Goal: Information Seeking & Learning: Learn about a topic

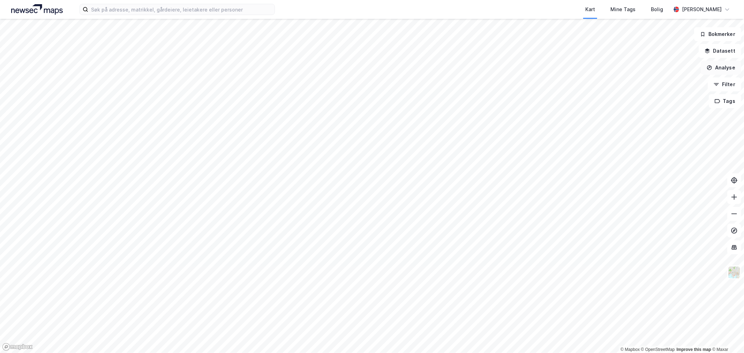
click at [725, 68] on button "Analyse" at bounding box center [721, 68] width 40 height 14
click at [719, 71] on button "Analyse" at bounding box center [721, 68] width 40 height 14
click at [714, 69] on button "Analyse" at bounding box center [721, 68] width 40 height 14
click at [725, 50] on button "Datasett" at bounding box center [720, 51] width 43 height 14
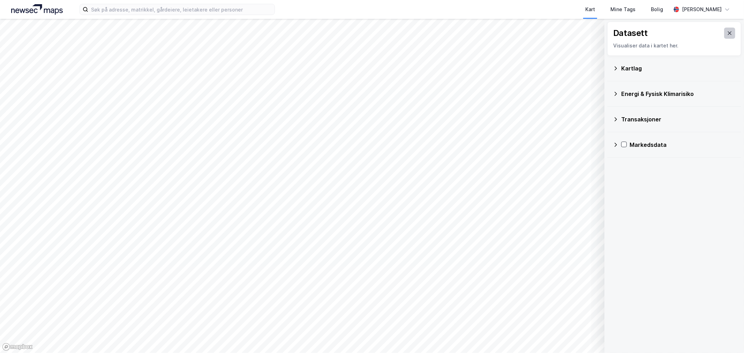
click at [727, 33] on icon at bounding box center [730, 33] width 6 height 6
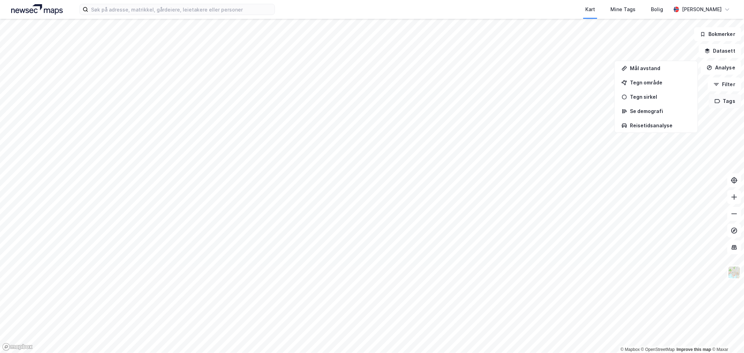
click at [724, 102] on button "Tags" at bounding box center [725, 101] width 32 height 14
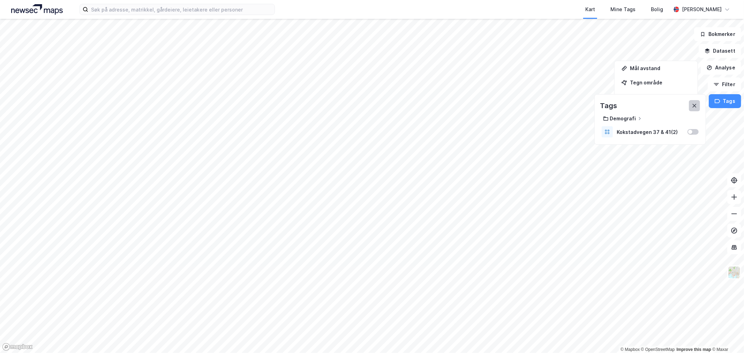
click at [700, 103] on button at bounding box center [694, 105] width 11 height 11
click at [725, 84] on button "Filter" at bounding box center [724, 84] width 33 height 14
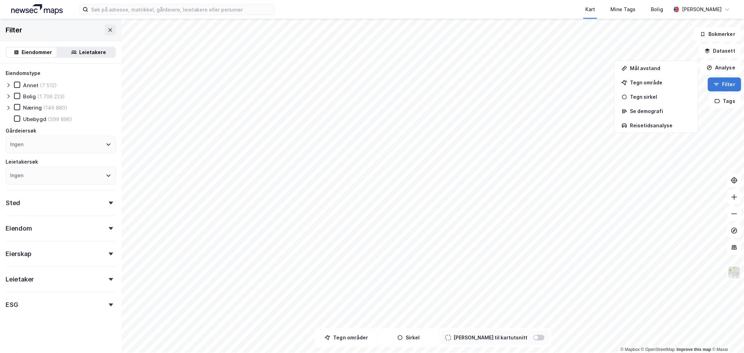
click at [717, 81] on button "Filter" at bounding box center [724, 84] width 33 height 14
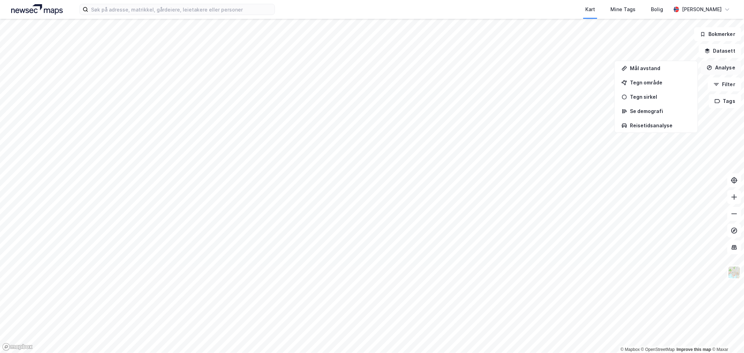
click at [712, 68] on icon "button" at bounding box center [710, 68] width 6 height 6
click at [725, 87] on button "Filter" at bounding box center [724, 84] width 33 height 14
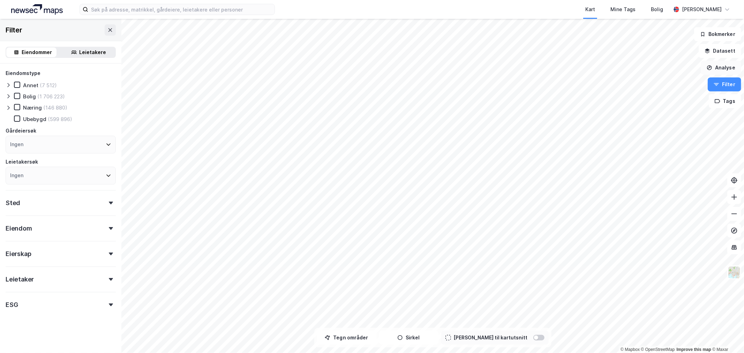
click at [728, 68] on button "Analyse" at bounding box center [721, 68] width 40 height 14
click at [671, 81] on div "Tegn område" at bounding box center [660, 83] width 61 height 6
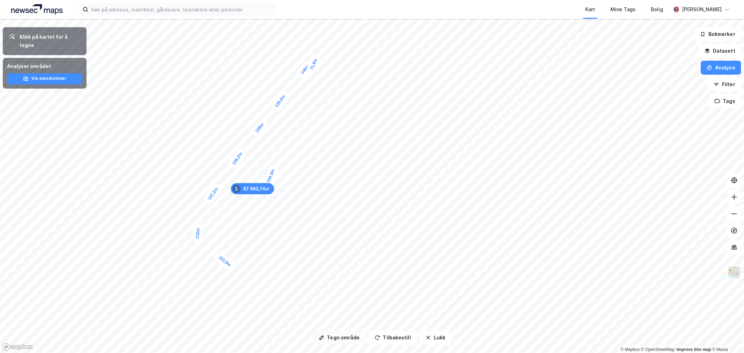
click at [359, 341] on button "Tegn område" at bounding box center [339, 338] width 53 height 14
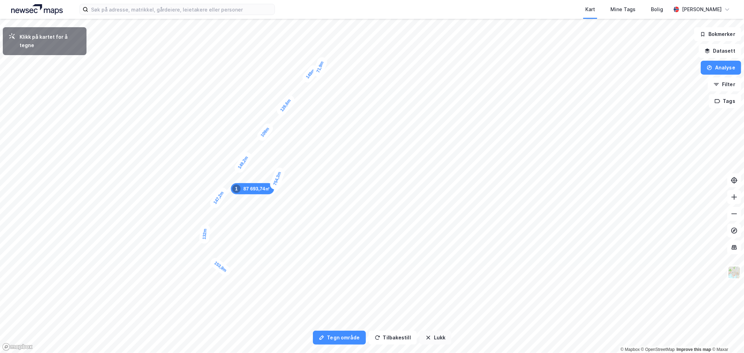
click at [434, 337] on button "Lukk" at bounding box center [436, 338] width 32 height 14
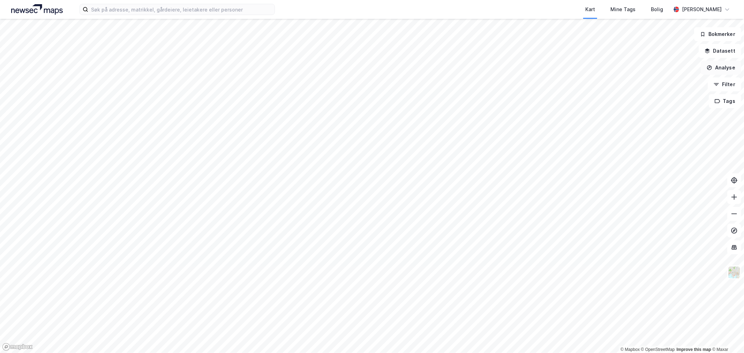
click at [723, 70] on button "Analyse" at bounding box center [721, 68] width 40 height 14
click at [648, 84] on div "Tegn område" at bounding box center [660, 83] width 61 height 6
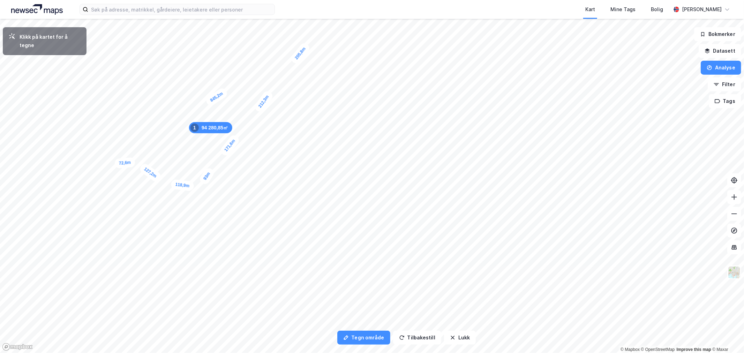
click at [114, 164] on div "72,6m" at bounding box center [124, 163] width 21 height 12
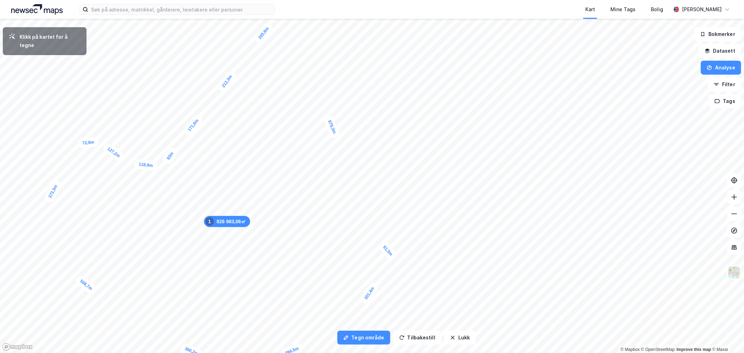
click at [382, 244] on div "61,5m" at bounding box center [388, 251] width 21 height 22
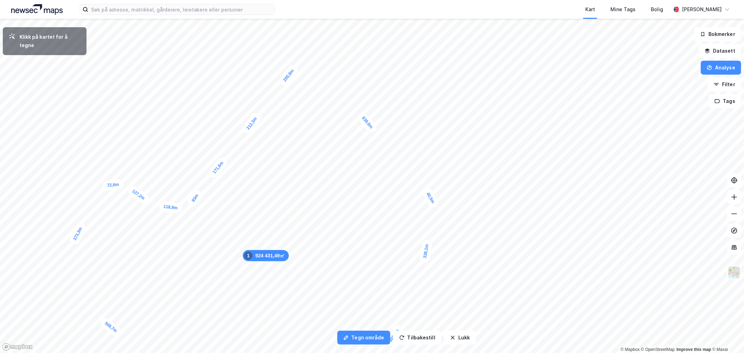
drag, startPoint x: 405, startPoint y: 152, endPoint x: 429, endPoint y: 194, distance: 48.4
click at [429, 194] on div "40,5m" at bounding box center [431, 198] width 19 height 22
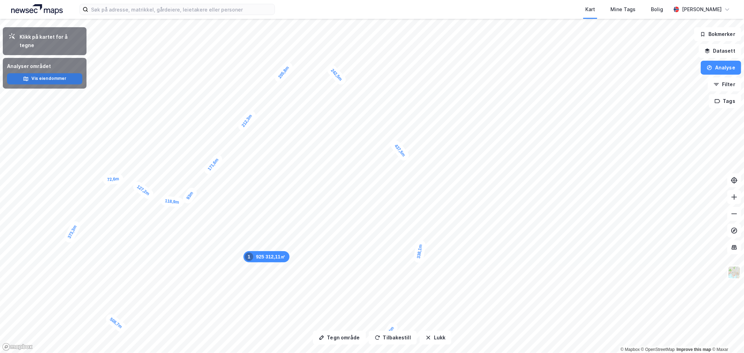
click at [43, 73] on button "Vis eiendommer" at bounding box center [44, 78] width 75 height 11
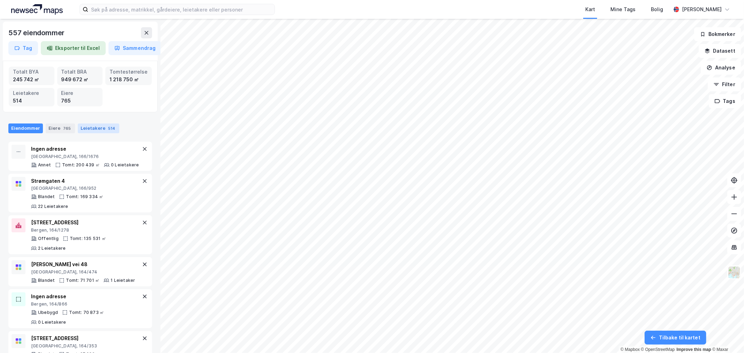
click at [100, 127] on div "Leietakere 514" at bounding box center [99, 129] width 42 height 10
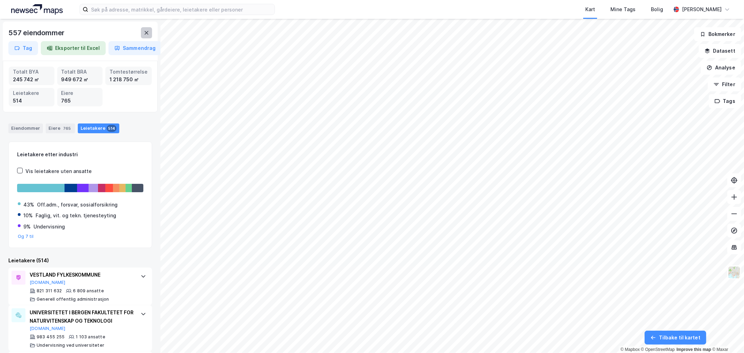
click at [146, 34] on icon at bounding box center [147, 33] width 6 height 6
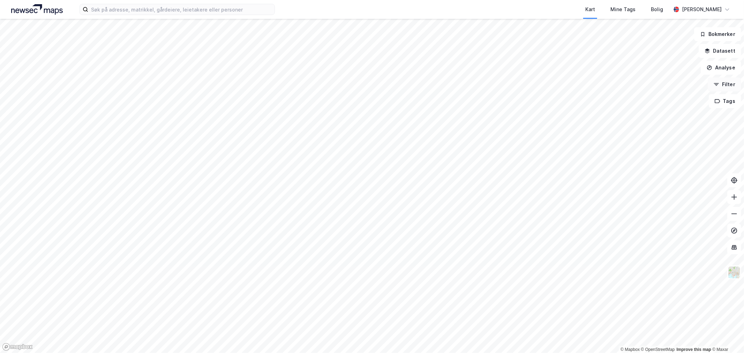
click at [723, 81] on button "Filter" at bounding box center [724, 84] width 33 height 14
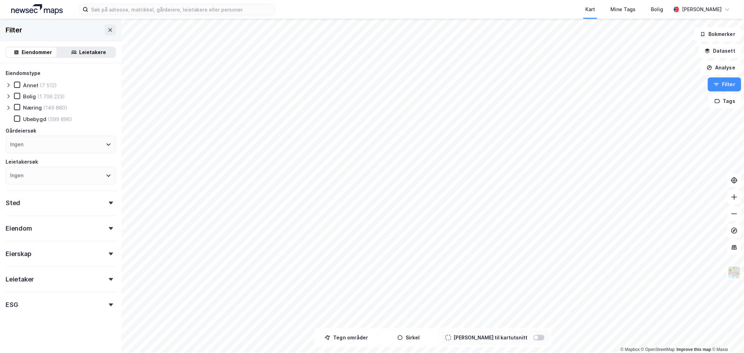
click at [87, 51] on div "Leietakere" at bounding box center [93, 52] width 27 height 8
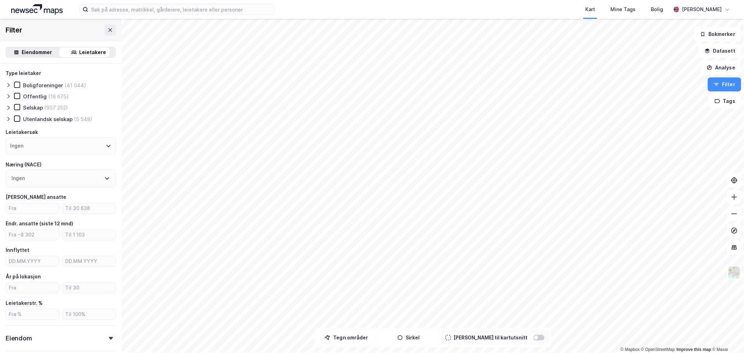
click at [48, 48] on div "Eiendommer" at bounding box center [37, 52] width 30 height 8
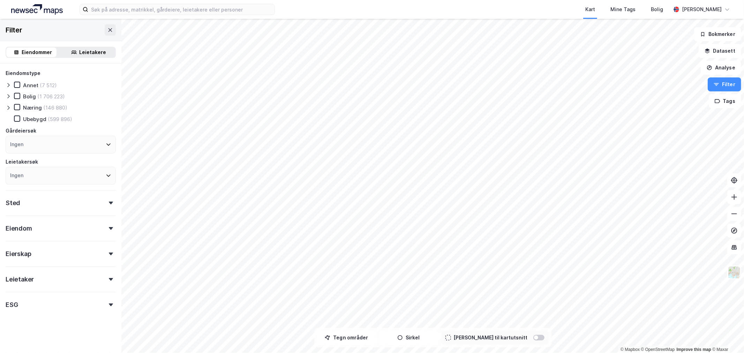
click at [85, 50] on div "Leietakere" at bounding box center [93, 52] width 27 height 8
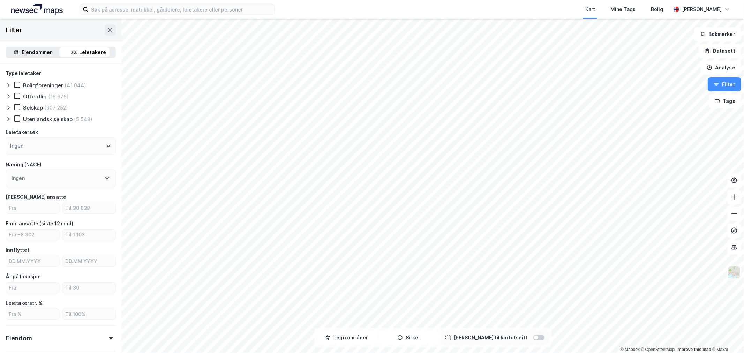
click at [104, 176] on icon at bounding box center [107, 179] width 6 height 6
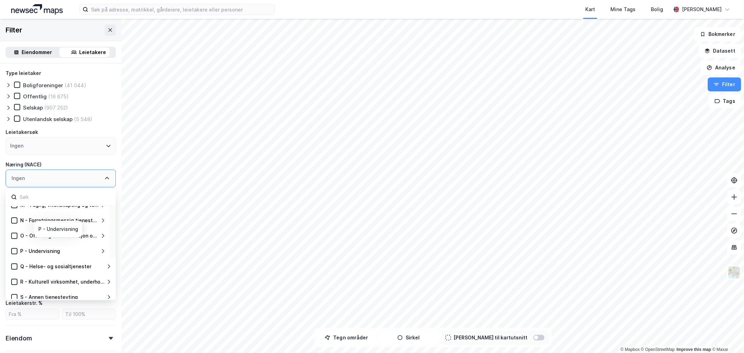
scroll to position [229, 0]
click at [87, 230] on div "Q - Helse- og sosialtjenester" at bounding box center [58, 231] width 83 height 8
click at [101, 229] on icon at bounding box center [103, 231] width 6 height 6
click at [99, 243] on div "86 - Helsetjenester" at bounding box center [63, 246] width 74 height 8
click at [101, 245] on icon at bounding box center [103, 247] width 6 height 6
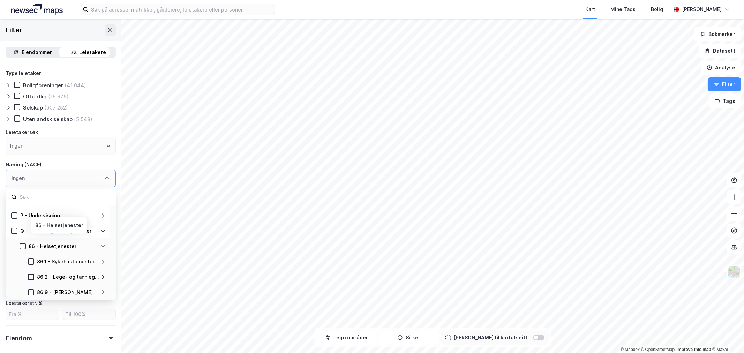
click at [102, 242] on div "86 - Helsetjenester" at bounding box center [63, 246] width 86 height 8
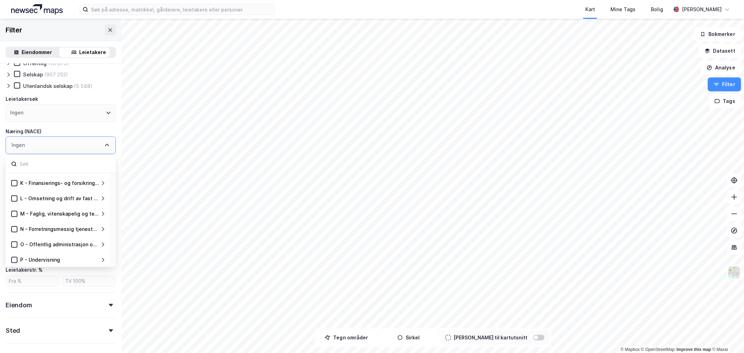
scroll to position [77, 0]
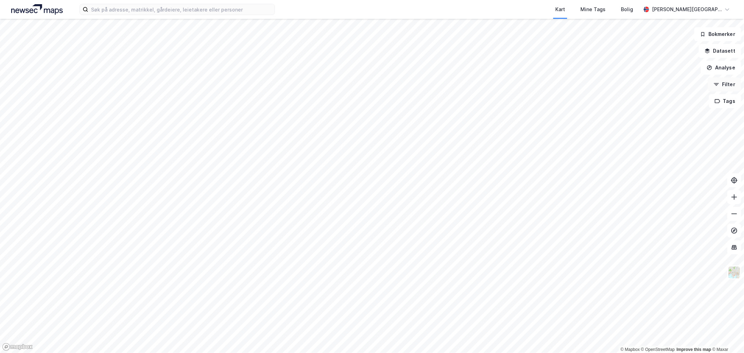
click at [720, 87] on icon "button" at bounding box center [717, 85] width 6 height 6
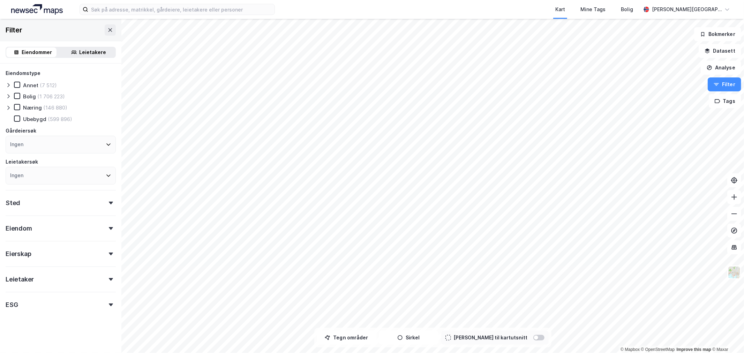
click at [30, 105] on div "Næring" at bounding box center [32, 107] width 19 height 7
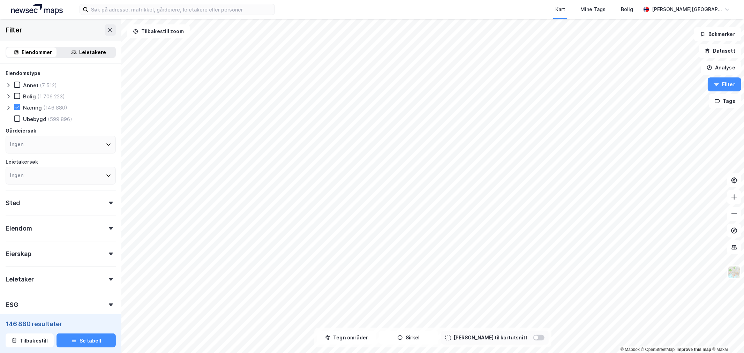
click at [8, 105] on icon at bounding box center [9, 108] width 6 height 6
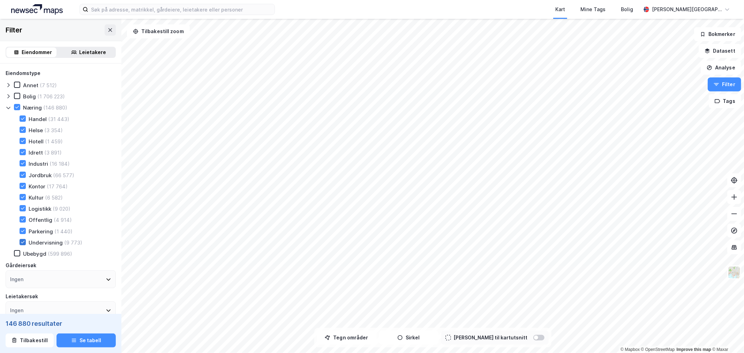
click at [23, 240] on icon at bounding box center [22, 242] width 5 height 5
click at [25, 230] on div "Parkering (1 440)" at bounding box center [41, 231] width 61 height 7
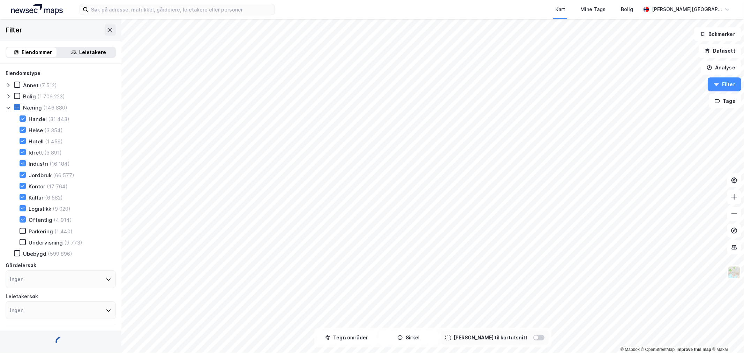
click at [18, 106] on icon at bounding box center [17, 107] width 5 height 5
click at [18, 108] on icon at bounding box center [17, 107] width 5 height 5
click at [21, 164] on icon at bounding box center [22, 163] width 5 height 5
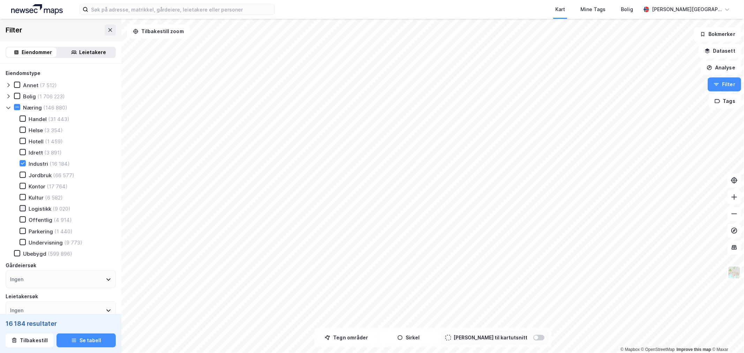
click at [22, 207] on icon at bounding box center [22, 208] width 5 height 5
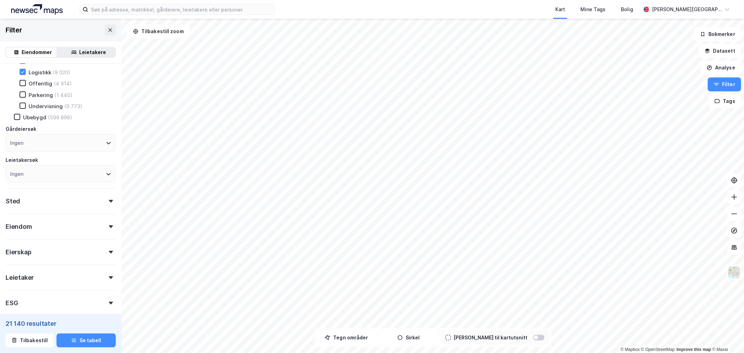
scroll to position [155, 0]
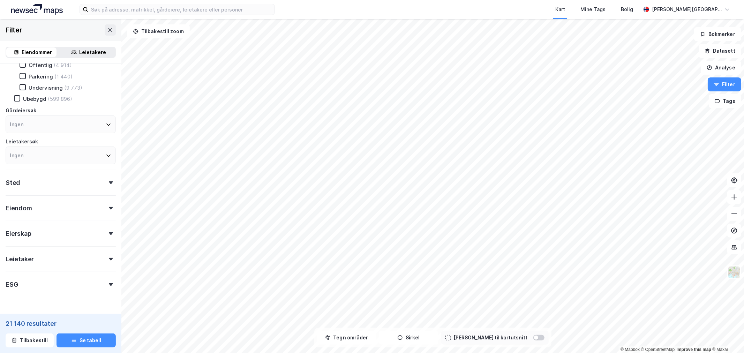
click at [106, 181] on div at bounding box center [111, 182] width 10 height 3
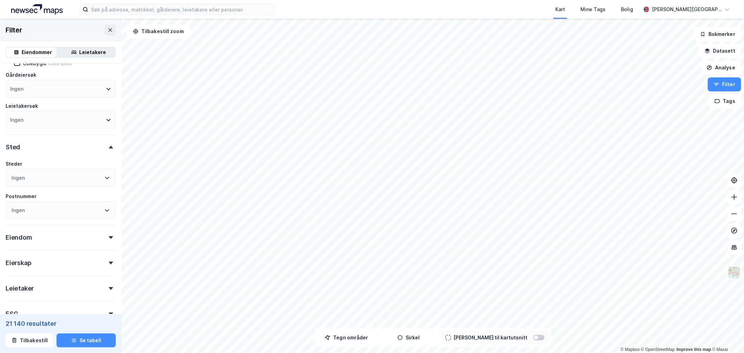
scroll to position [194, 0]
click at [104, 174] on icon at bounding box center [107, 175] width 6 height 6
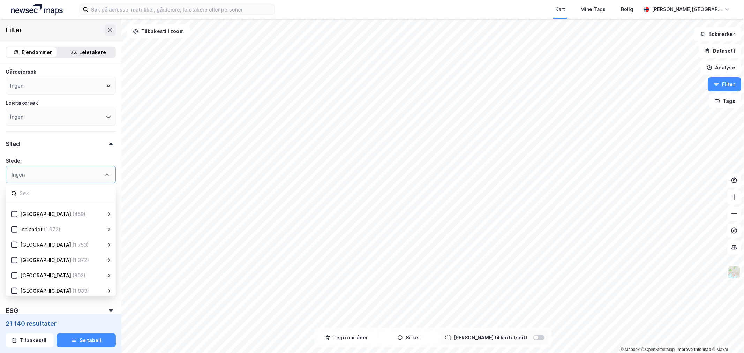
scroll to position [137, 0]
click at [101, 270] on icon at bounding box center [103, 273] width 6 height 6
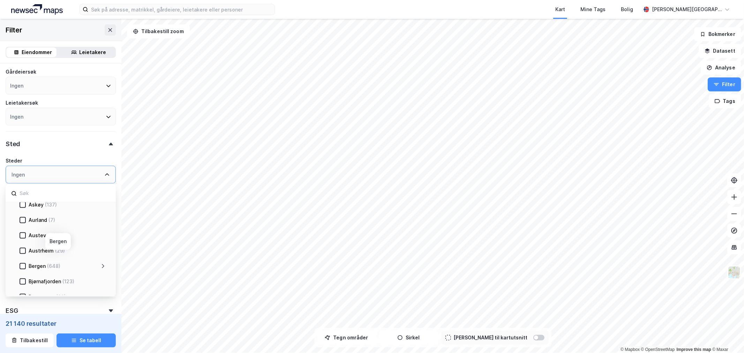
scroll to position [254, 0]
click at [23, 262] on icon at bounding box center [22, 264] width 5 height 5
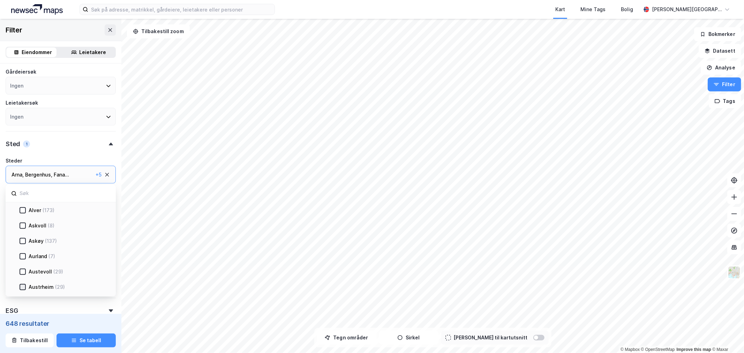
scroll to position [215, 0]
click at [22, 240] on icon at bounding box center [23, 241] width 4 height 2
click at [26, 254] on div "Øygarden (160)" at bounding box center [66, 258] width 80 height 8
click at [68, 152] on div "Eiendomstype Annet (249) Bolig (74 220) Næring (4 870) Handel (1 785) Helse (17…" at bounding box center [61, 96] width 110 height 442
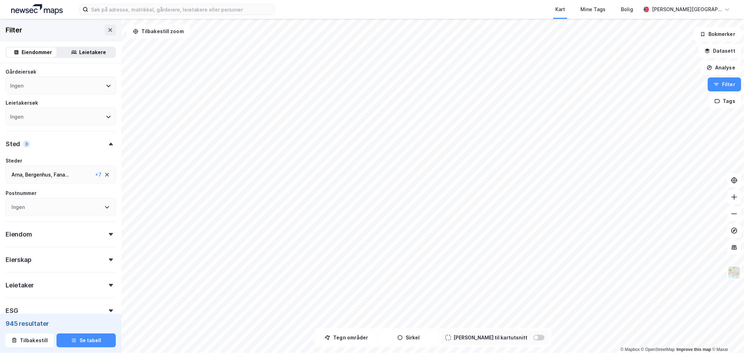
scroll to position [232, 0]
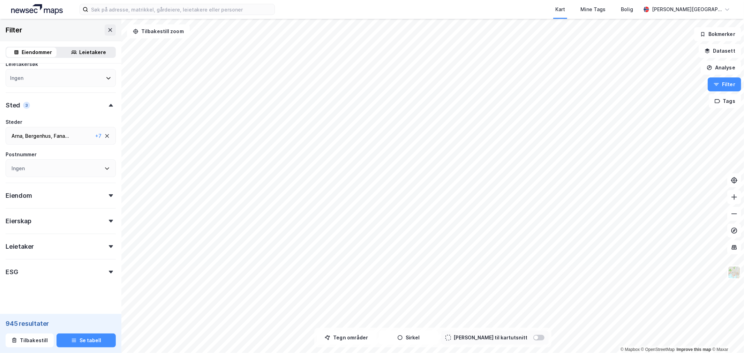
click at [103, 191] on div "Eiendom" at bounding box center [61, 193] width 110 height 20
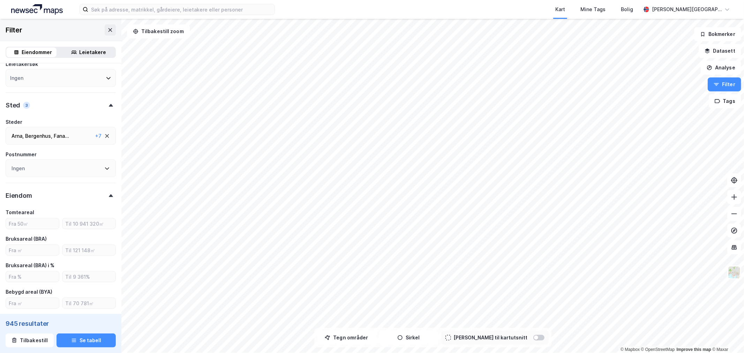
scroll to position [271, 0]
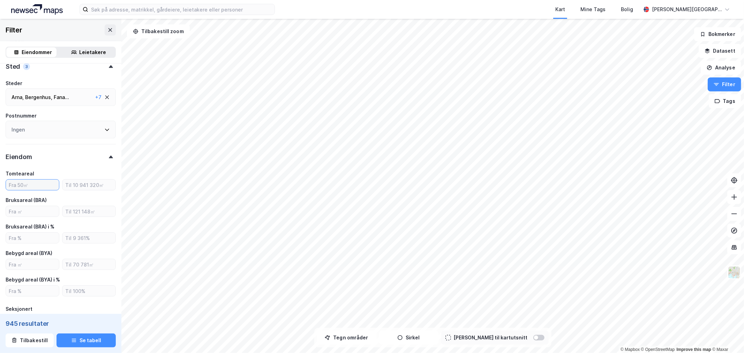
click at [36, 184] on input "number" at bounding box center [32, 185] width 53 height 10
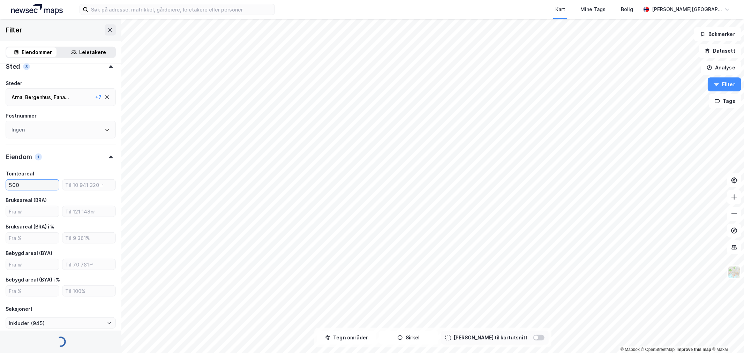
type input "5000"
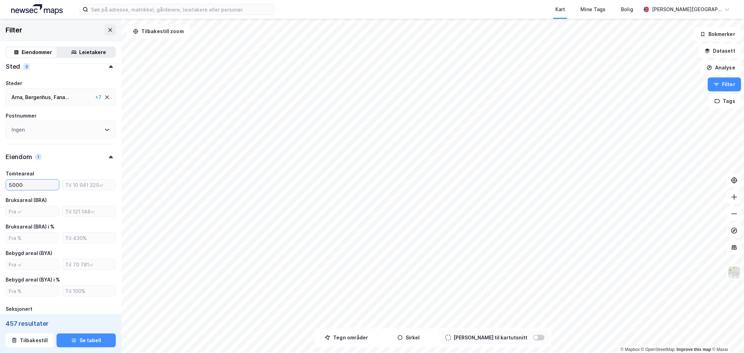
type input "Inkluder (457)"
type input "5000"
drag, startPoint x: 45, startPoint y: 10, endPoint x: 45, endPoint y: 14, distance: 4.2
click at [45, 10] on img at bounding box center [37, 9] width 52 height 10
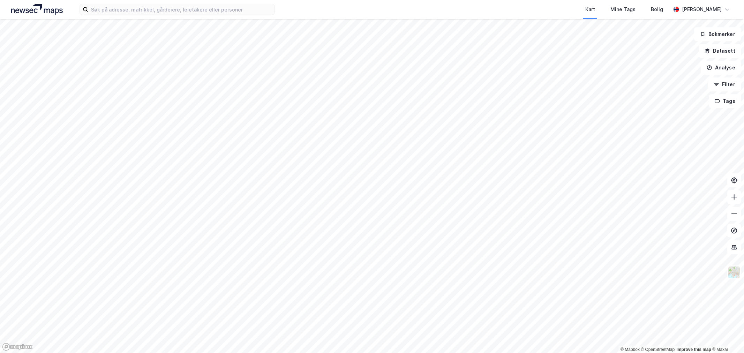
click at [49, 15] on div "Kart Mine Tags [PERSON_NAME] [PERSON_NAME]" at bounding box center [372, 9] width 744 height 19
click at [733, 80] on button "Filter" at bounding box center [724, 84] width 33 height 14
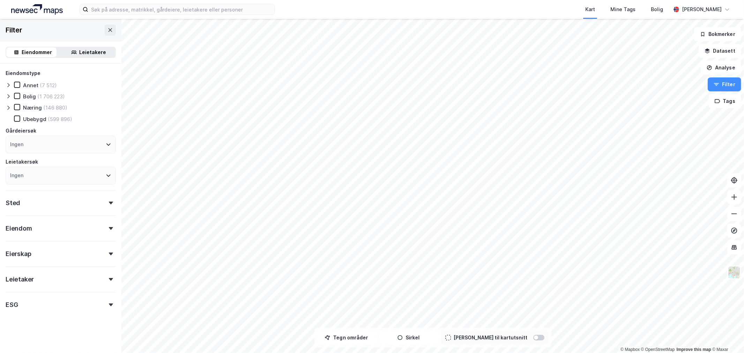
click at [32, 106] on div "Næring" at bounding box center [32, 107] width 19 height 7
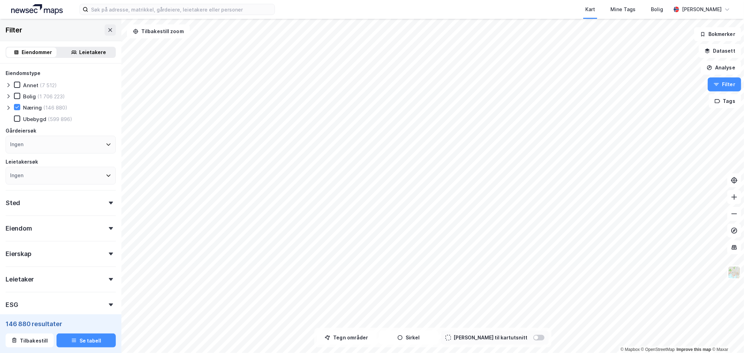
click at [9, 106] on icon at bounding box center [9, 108] width 6 height 6
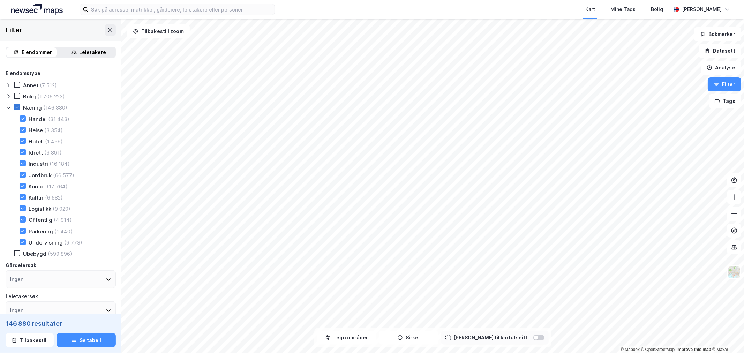
click at [16, 108] on icon at bounding box center [17, 107] width 5 height 5
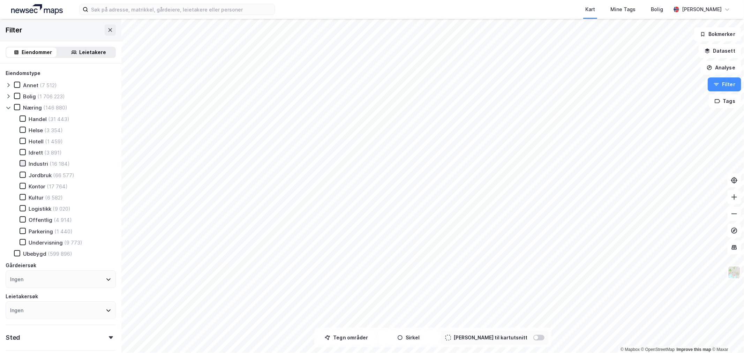
click at [24, 160] on div at bounding box center [23, 163] width 6 height 6
click at [24, 208] on icon at bounding box center [22, 208] width 5 height 5
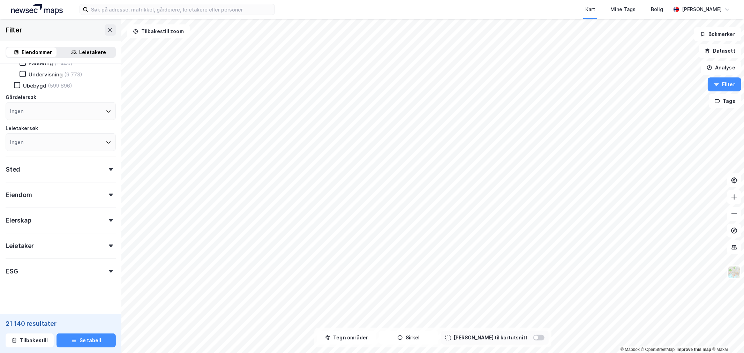
scroll to position [171, 0]
click at [100, 158] on div "Sted" at bounding box center [61, 164] width 110 height 20
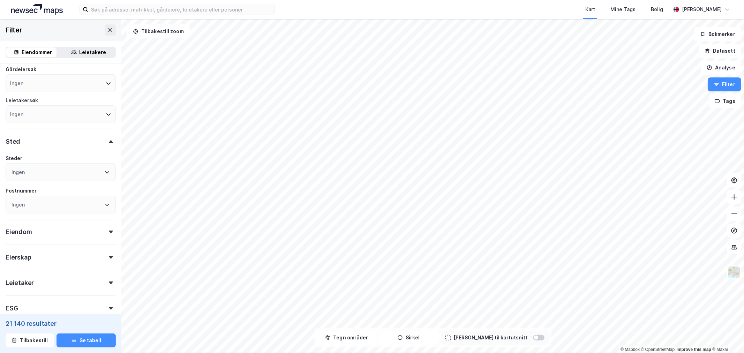
scroll to position [210, 0]
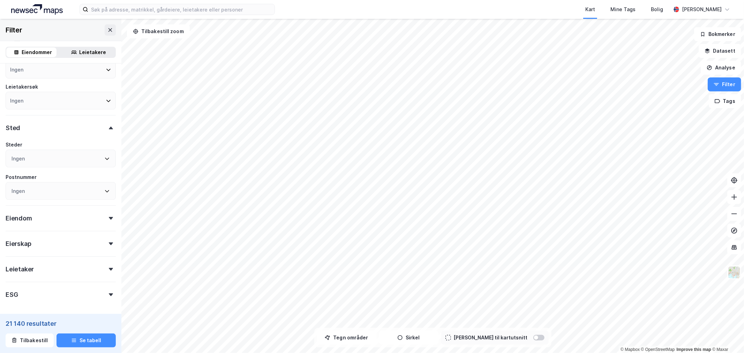
click at [105, 158] on icon at bounding box center [107, 159] width 4 height 2
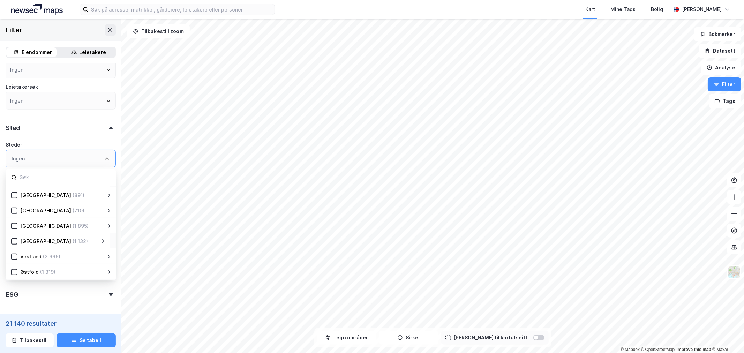
scroll to position [236, 0]
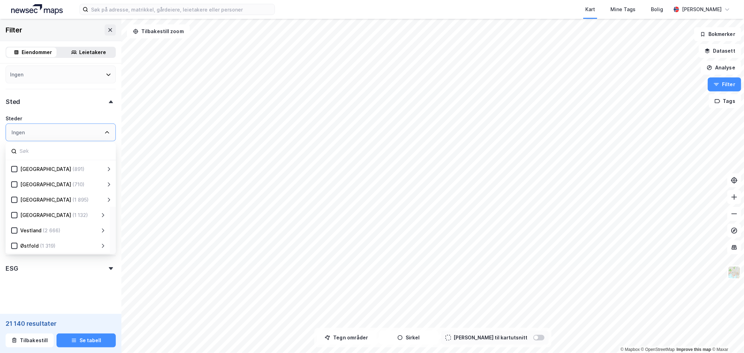
click at [102, 228] on icon at bounding box center [103, 231] width 6 height 6
click at [24, 220] on icon at bounding box center [22, 222] width 5 height 5
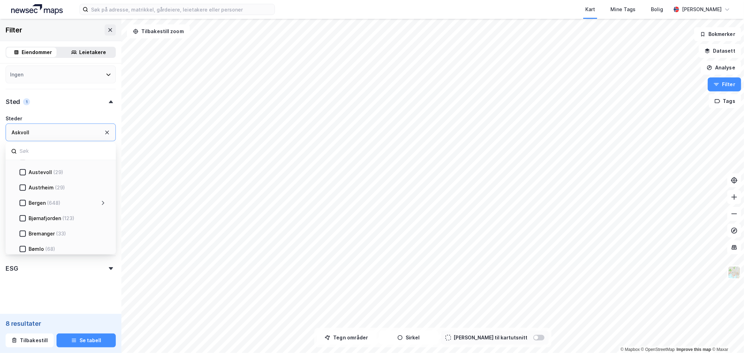
scroll to position [292, 0]
click at [24, 181] on icon at bounding box center [22, 183] width 5 height 5
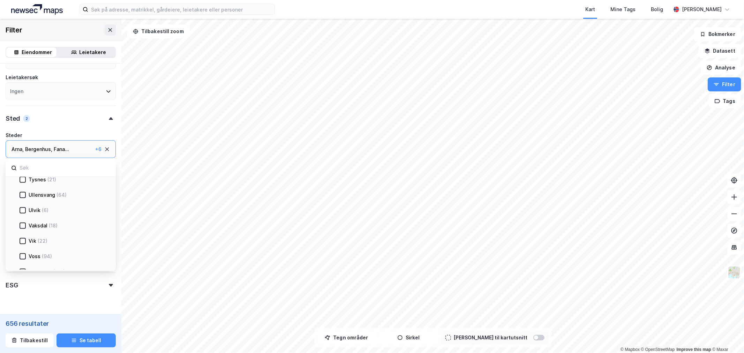
scroll to position [797, 0]
click at [22, 230] on icon at bounding box center [22, 232] width 5 height 5
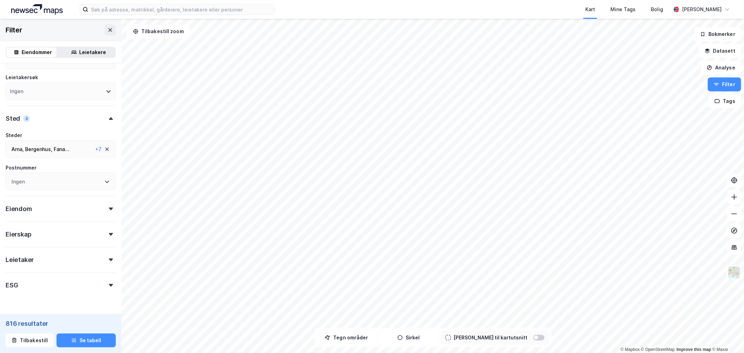
click at [84, 131] on div "Steder" at bounding box center [61, 135] width 110 height 8
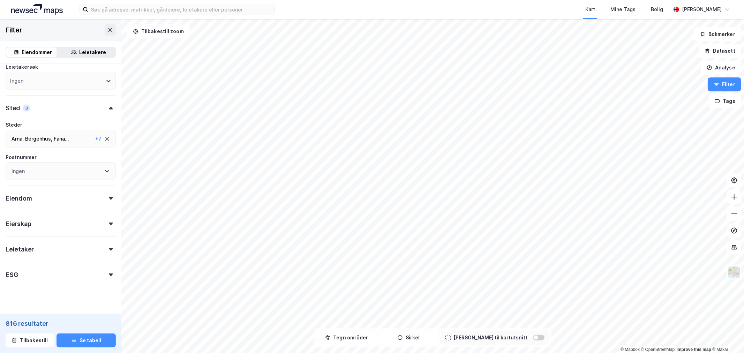
scroll to position [236, 0]
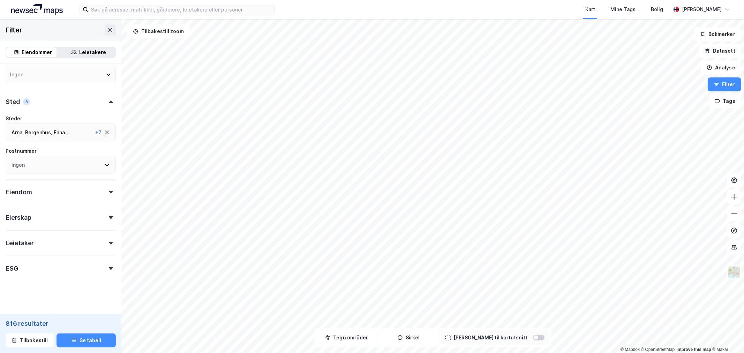
click at [109, 188] on div "Eiendom" at bounding box center [61, 189] width 110 height 20
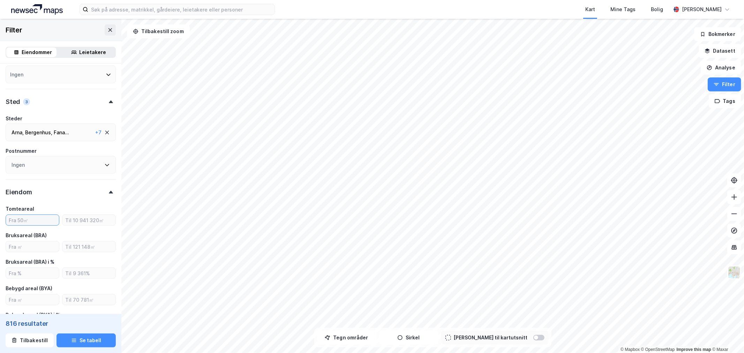
click at [44, 215] on input "number" at bounding box center [32, 220] width 53 height 10
type input "5000"
type input "Inkluder (403)"
type input "5000"
click at [41, 243] on input "number" at bounding box center [32, 246] width 53 height 10
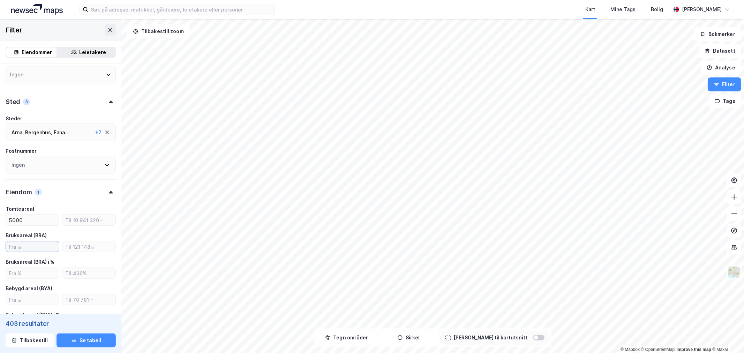
type input "5"
type input "Inkluder (401)"
type input "4"
type input "Inkluder (403)"
type input "4000"
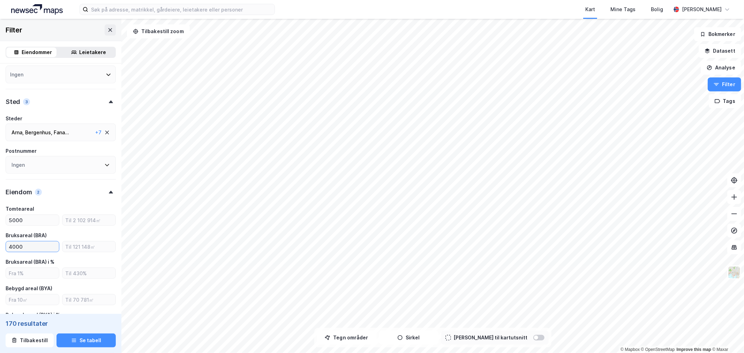
type input "Inkluder (170)"
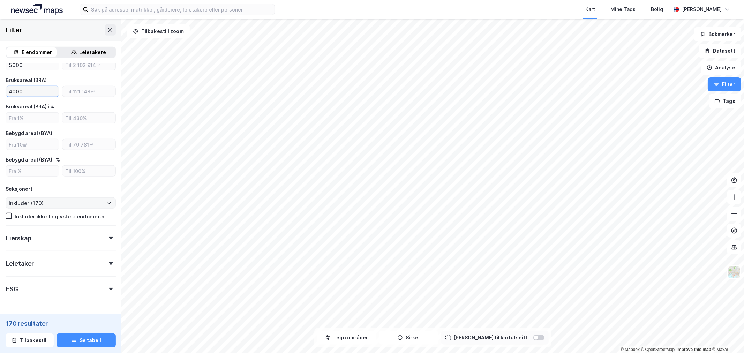
scroll to position [412, 0]
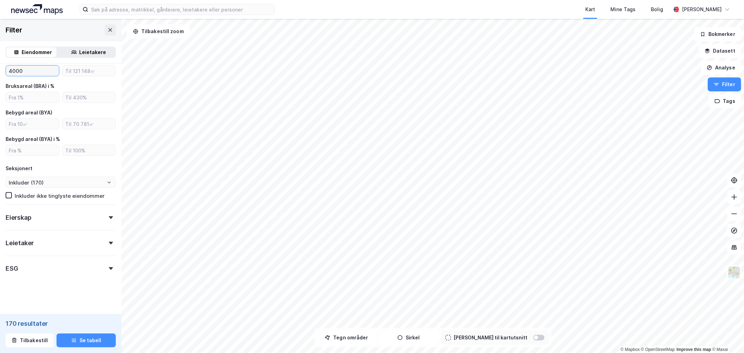
type input "4000"
click at [106, 212] on div "Eierskap" at bounding box center [61, 215] width 110 height 20
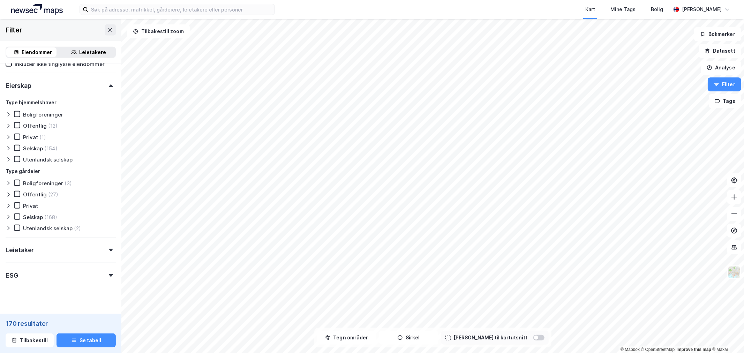
scroll to position [549, 0]
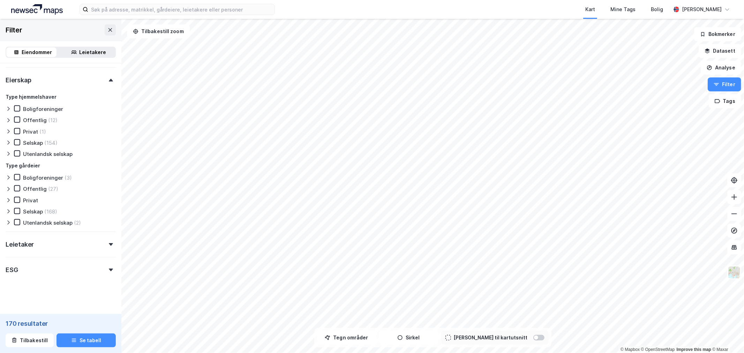
click at [109, 79] on icon at bounding box center [111, 80] width 4 height 3
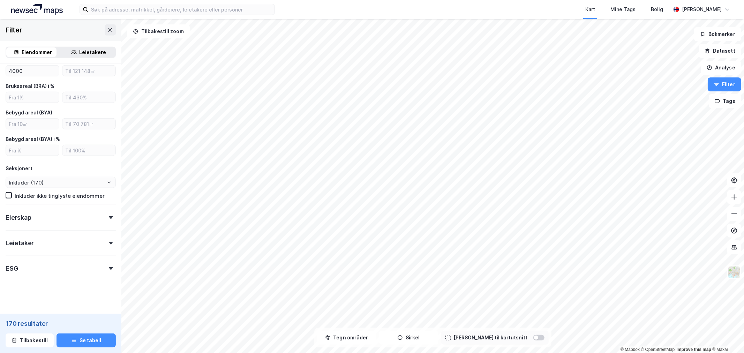
click at [102, 244] on div "Leietaker" at bounding box center [61, 240] width 110 height 20
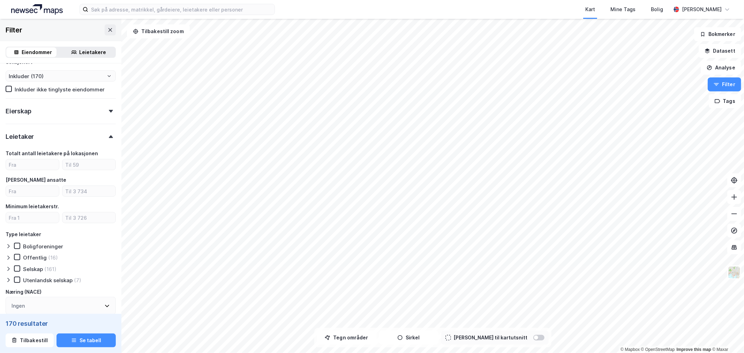
scroll to position [505, 0]
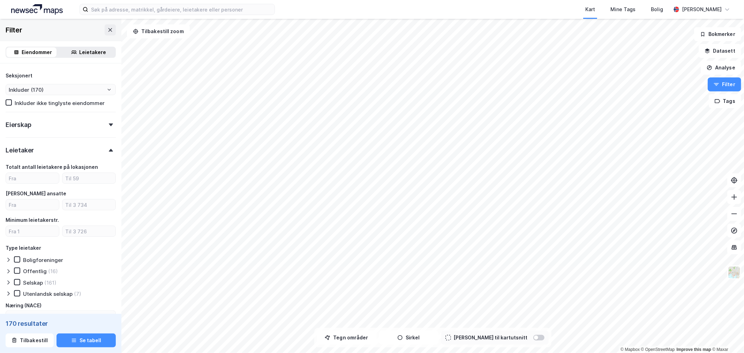
click at [105, 145] on div "Leietaker" at bounding box center [61, 147] width 110 height 20
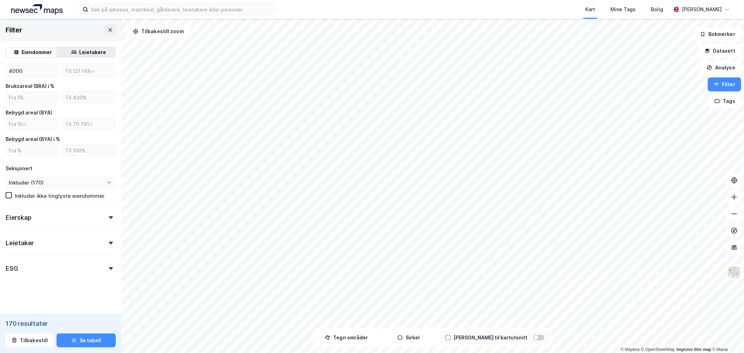
click at [106, 268] on div at bounding box center [111, 268] width 10 height 3
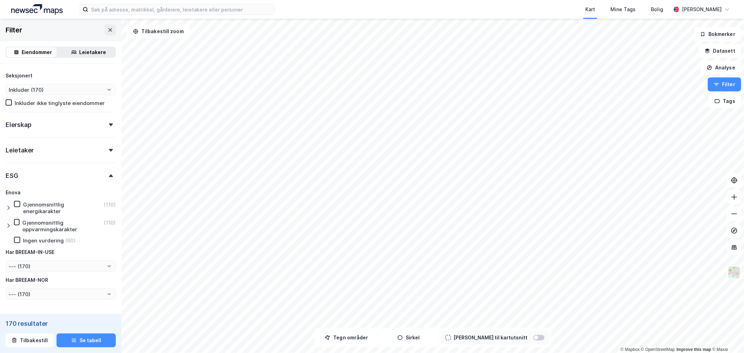
click at [106, 174] on div at bounding box center [111, 175] width 10 height 3
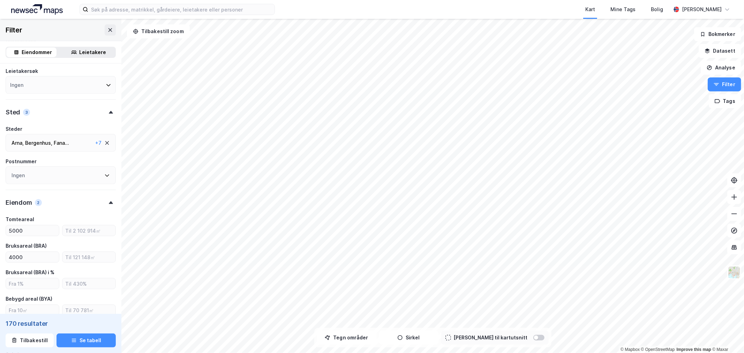
scroll to position [218, 0]
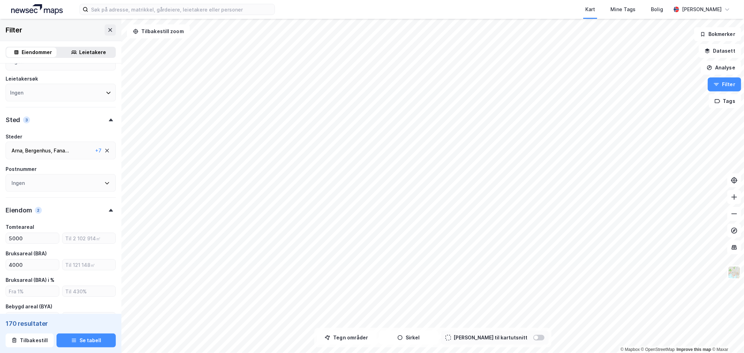
click at [104, 205] on div "Eiendom 2" at bounding box center [61, 208] width 110 height 20
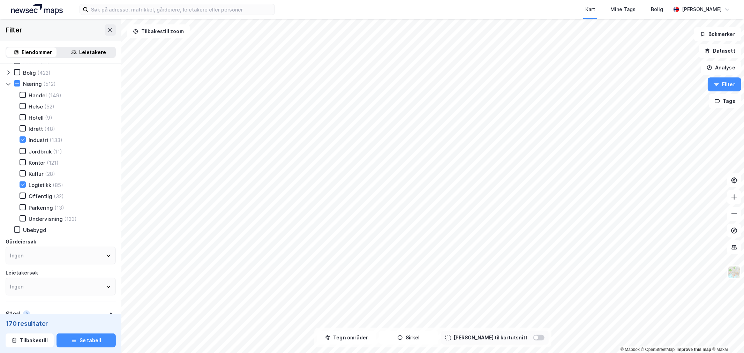
scroll to position [0, 0]
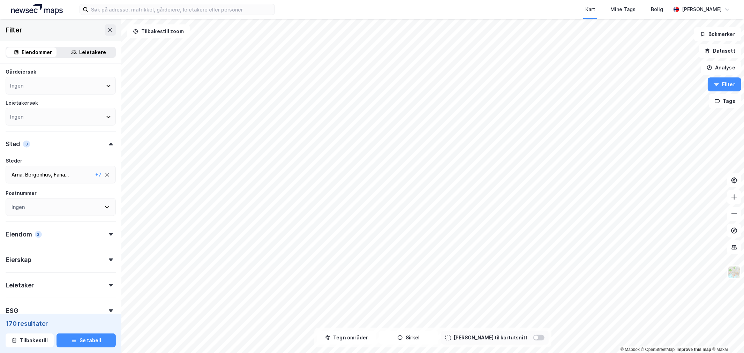
click at [107, 229] on div "Eiendom 2" at bounding box center [61, 232] width 110 height 20
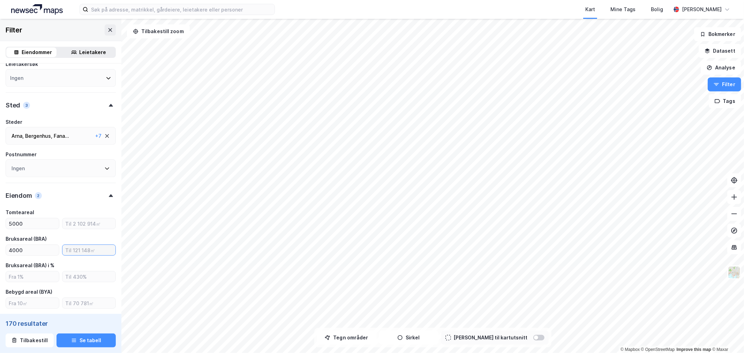
click at [75, 245] on input "number" at bounding box center [88, 250] width 53 height 10
type input "12000"
type input "Inkluder (118)"
type input "12000"
click at [79, 222] on input "number" at bounding box center [88, 223] width 53 height 10
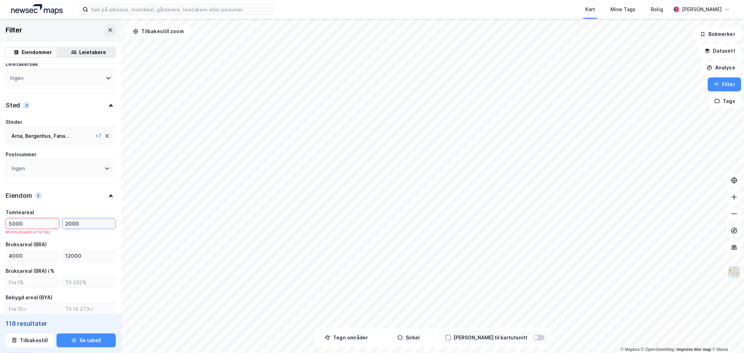
type input "20000"
type input "Inkluder (90)"
type input "20000"
click at [109, 194] on icon at bounding box center [111, 195] width 4 height 3
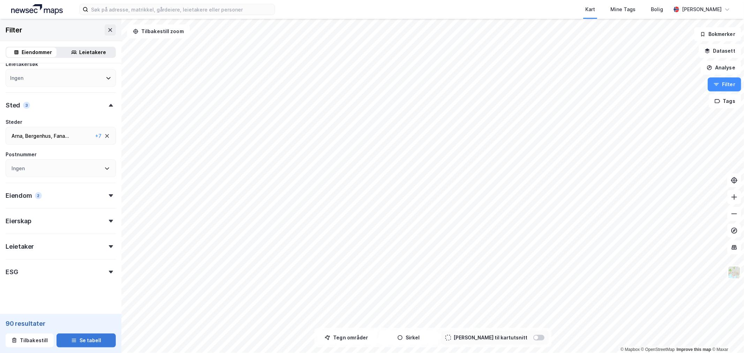
click at [89, 343] on button "Se tabell" at bounding box center [86, 341] width 59 height 14
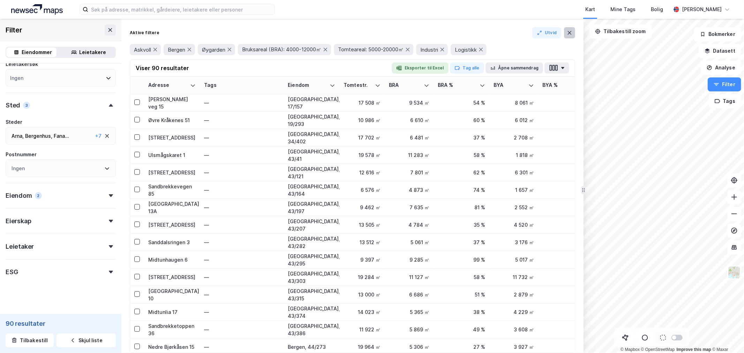
click at [572, 30] on icon at bounding box center [570, 33] width 6 height 6
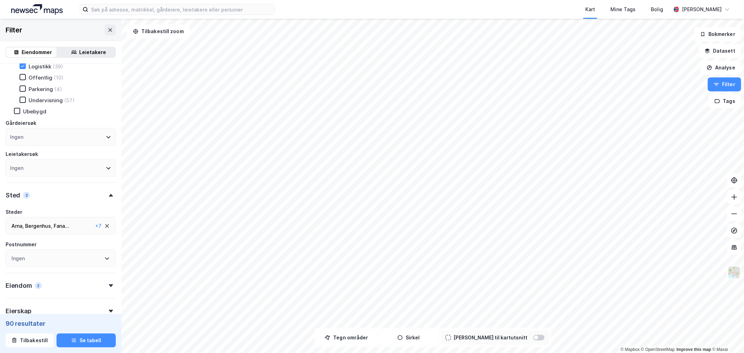
scroll to position [155, 0]
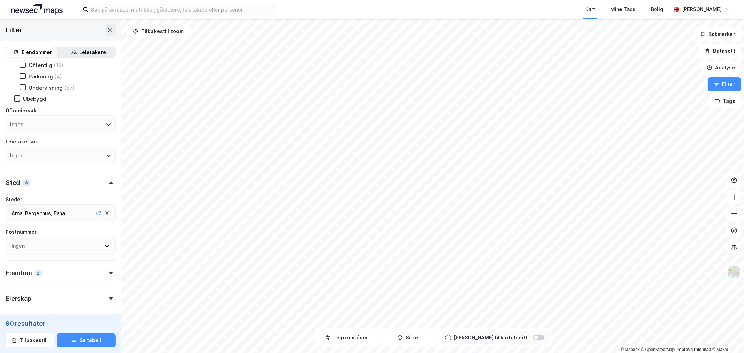
click at [66, 212] on div "Fana ..." at bounding box center [61, 213] width 15 height 8
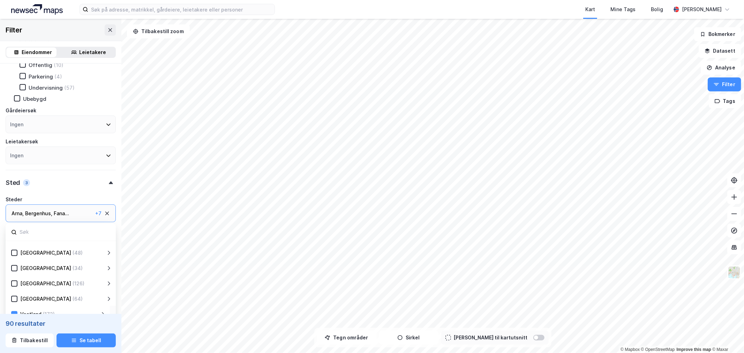
scroll to position [137, 0]
click at [100, 309] on icon at bounding box center [103, 312] width 6 height 6
click at [21, 278] on icon at bounding box center [22, 280] width 5 height 5
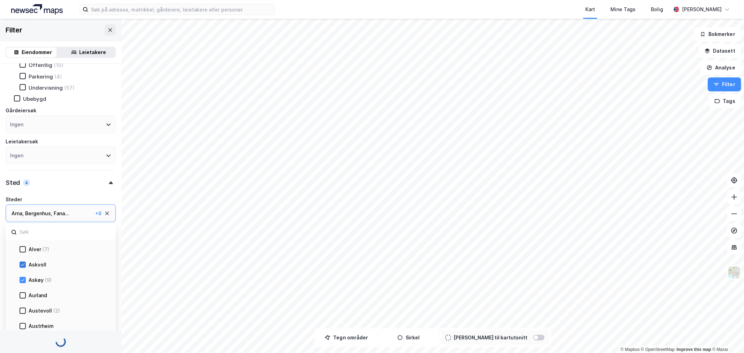
click at [22, 264] on icon at bounding box center [22, 264] width 5 height 5
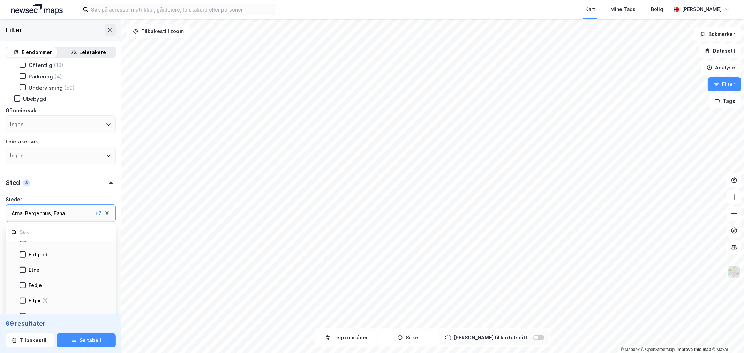
scroll to position [370, 0]
click at [76, 197] on div "Steder" at bounding box center [61, 199] width 110 height 8
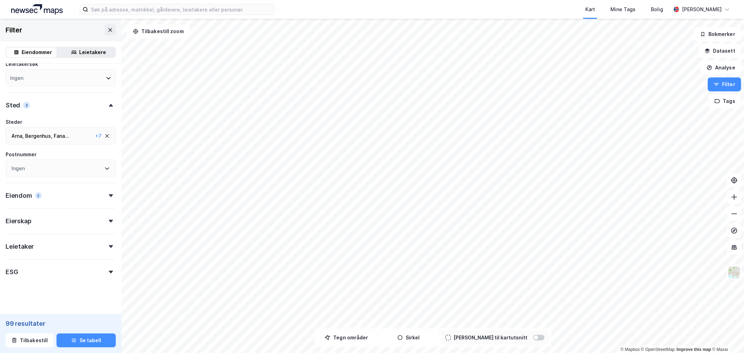
scroll to position [236, 0]
click at [109, 191] on icon at bounding box center [111, 192] width 4 height 3
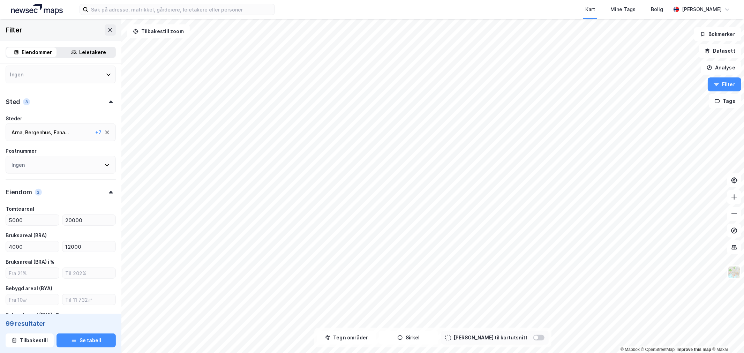
click at [109, 191] on icon at bounding box center [111, 192] width 4 height 3
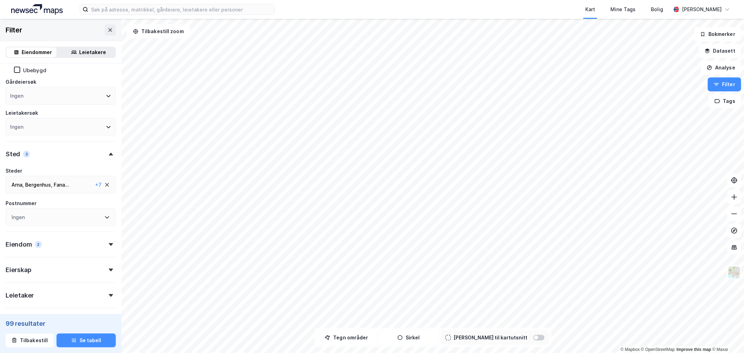
scroll to position [197, 0]
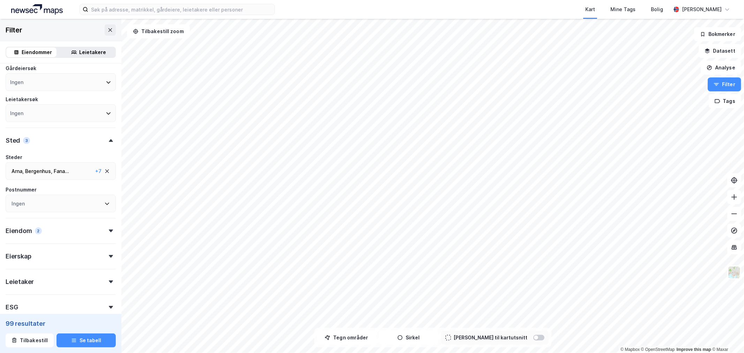
click at [74, 170] on div "Arna , Bergenhus , Fana ... [GEOGRAPHIC_DATA] , [GEOGRAPHIC_DATA] , [GEOGRAPHIC…" at bounding box center [52, 171] width 81 height 8
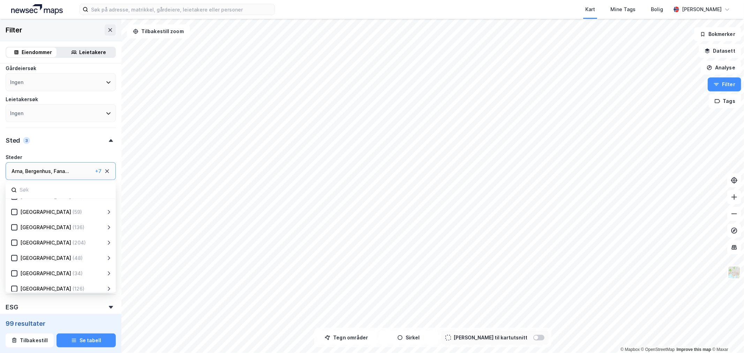
scroll to position [137, 0]
click at [105, 267] on icon at bounding box center [103, 270] width 6 height 6
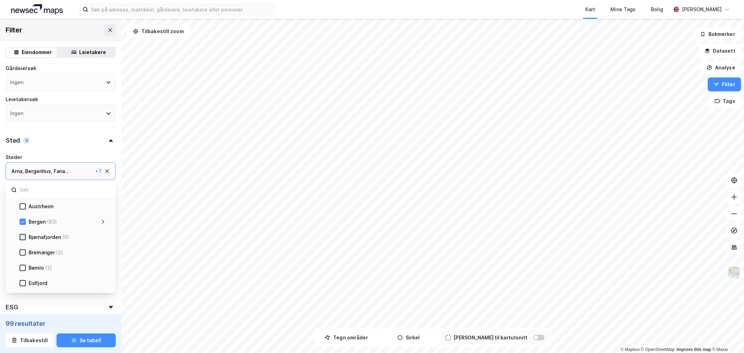
click at [23, 235] on icon at bounding box center [22, 237] width 5 height 5
click at [70, 149] on div "Eiendomstype Annet (2) [PERSON_NAME] (250) Næring (296) Handel (77) Helse (32) …" at bounding box center [61, 93] width 110 height 442
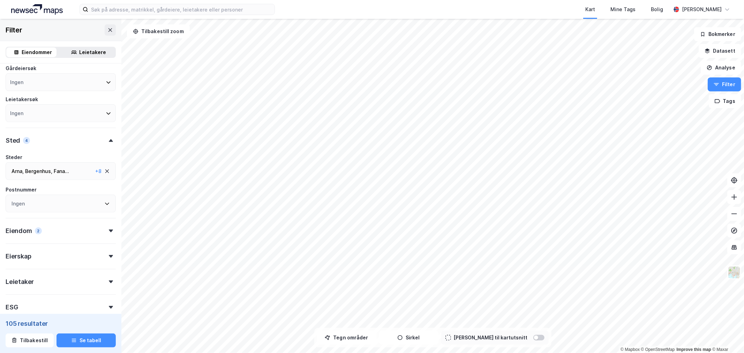
scroll to position [236, 0]
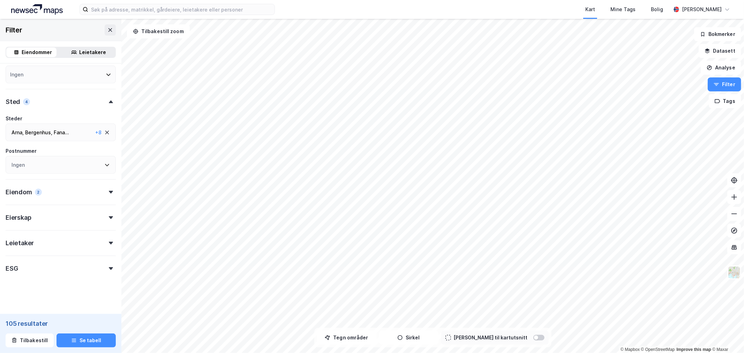
click at [102, 212] on div "Eierskap" at bounding box center [61, 215] width 110 height 20
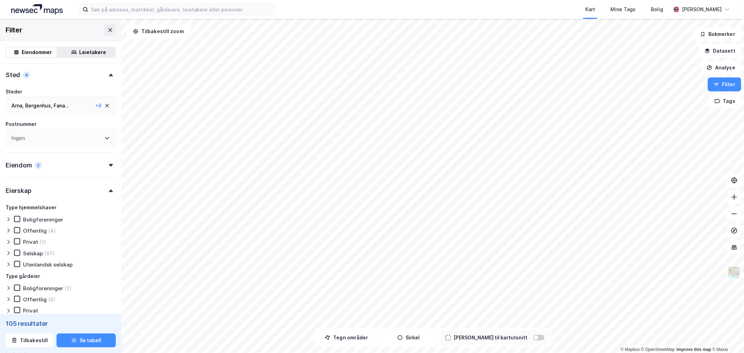
scroll to position [275, 0]
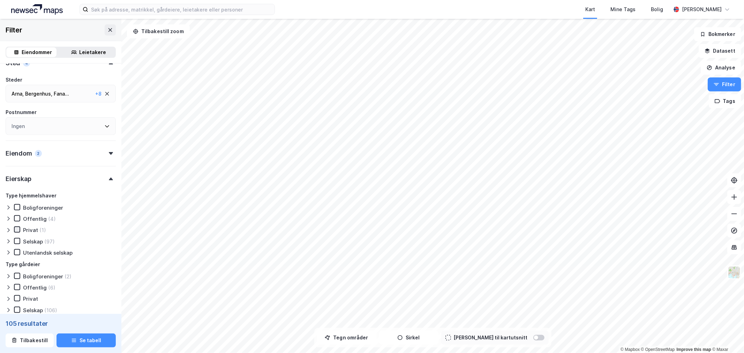
click at [16, 229] on icon at bounding box center [17, 230] width 4 height 2
click at [16, 239] on icon at bounding box center [17, 241] width 5 height 5
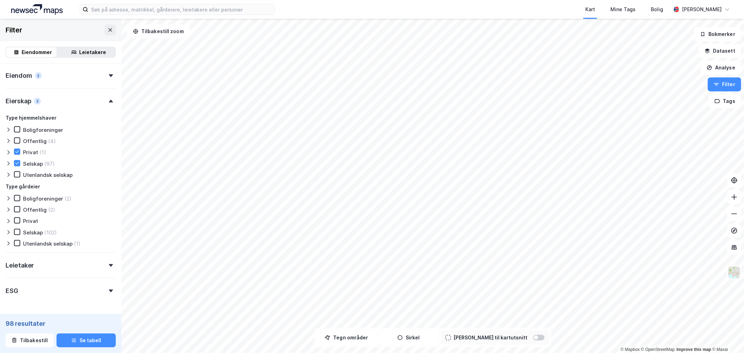
scroll to position [374, 0]
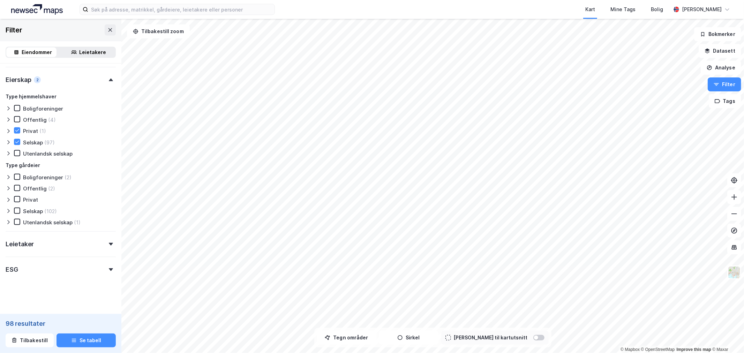
click at [99, 238] on div "Leietaker" at bounding box center [61, 241] width 110 height 20
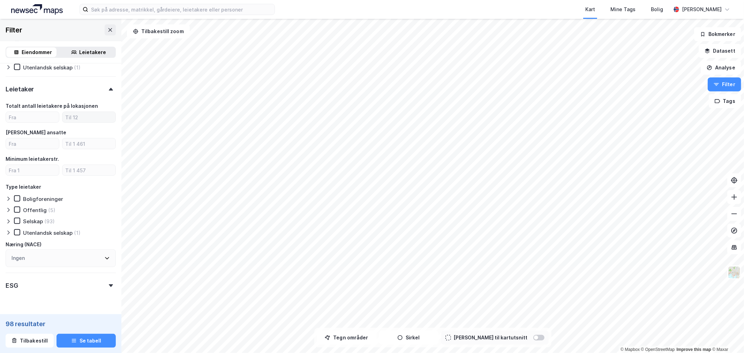
scroll to position [544, 0]
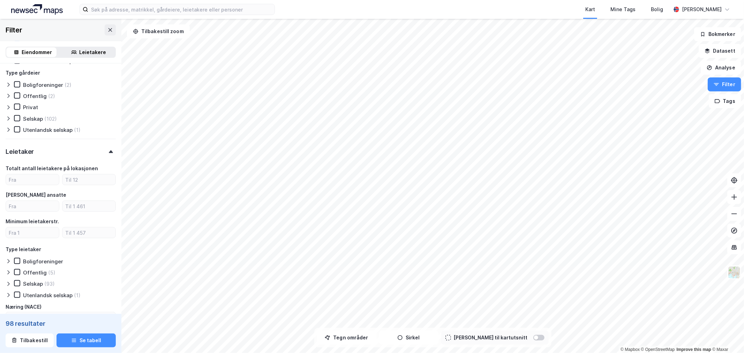
click at [79, 148] on div "Leietaker" at bounding box center [61, 149] width 110 height 20
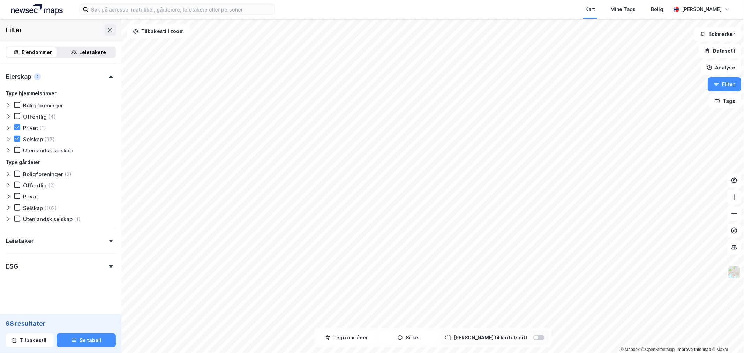
scroll to position [374, 0]
click at [109, 268] on icon at bounding box center [111, 269] width 4 height 3
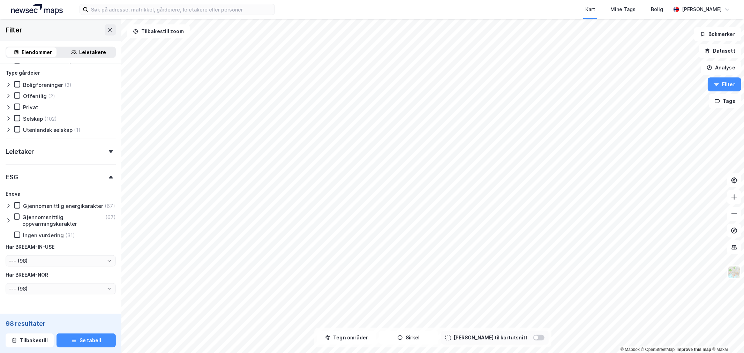
click at [96, 173] on div "ESG" at bounding box center [61, 174] width 110 height 20
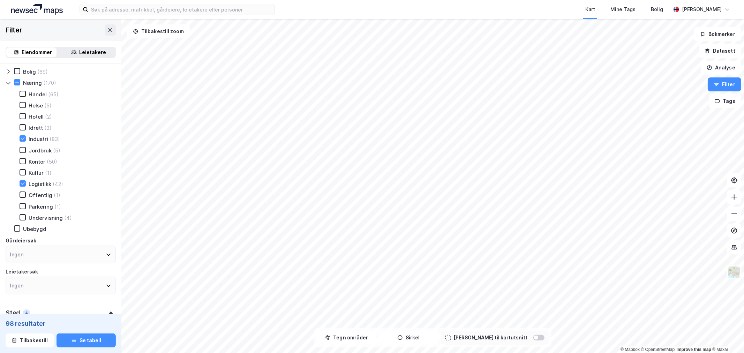
scroll to position [0, 0]
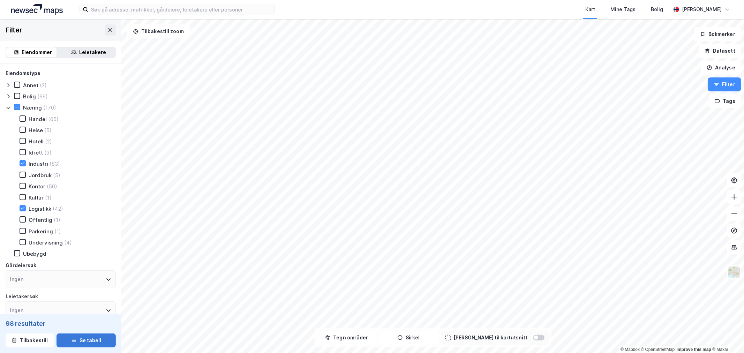
click at [83, 341] on button "Se tabell" at bounding box center [86, 341] width 59 height 14
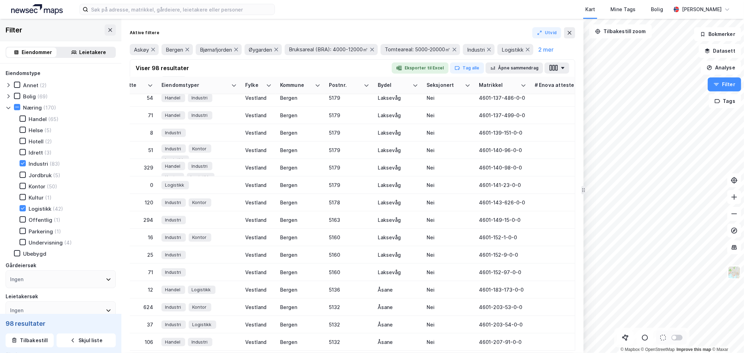
scroll to position [581, 555]
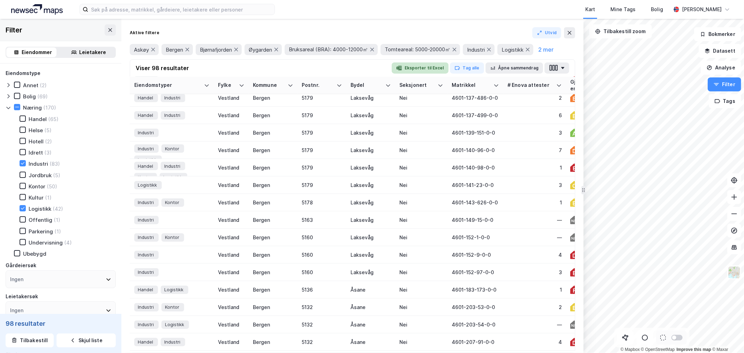
click at [433, 64] on button "Eksporter til Excel" at bounding box center [420, 67] width 57 height 11
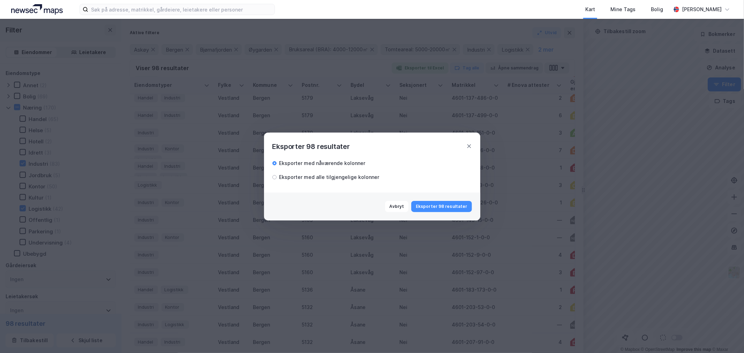
click at [356, 178] on div "Eksporter med alle tilgjengelige kolonner" at bounding box center [330, 177] width 100 height 8
click at [357, 168] on div "Eksporter med nåværende kolonner Eksporter med alle tilgjengelige kolonner" at bounding box center [373, 170] width 200 height 24
click at [356, 163] on div "Eksporter med nåværende kolonner" at bounding box center [323, 163] width 86 height 8
click at [435, 206] on button "Eksporter 98 resultater" at bounding box center [441, 206] width 60 height 11
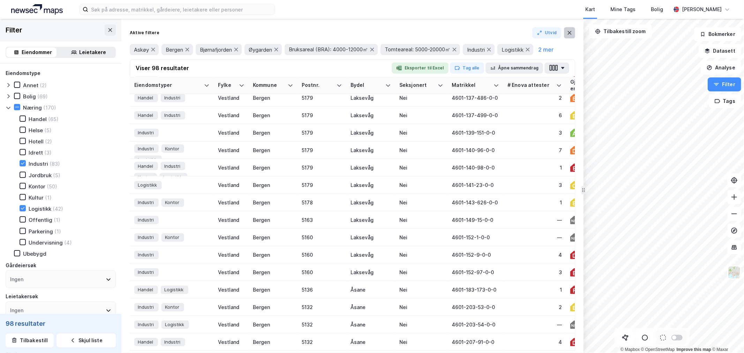
click at [573, 30] on button at bounding box center [569, 32] width 11 height 11
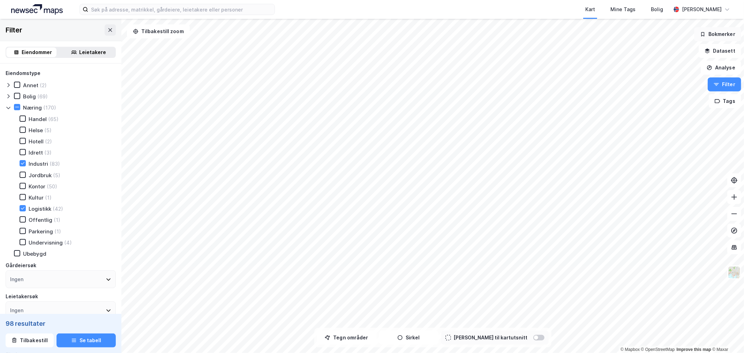
click at [714, 30] on button "Bokmerker" at bounding box center [717, 34] width 47 height 14
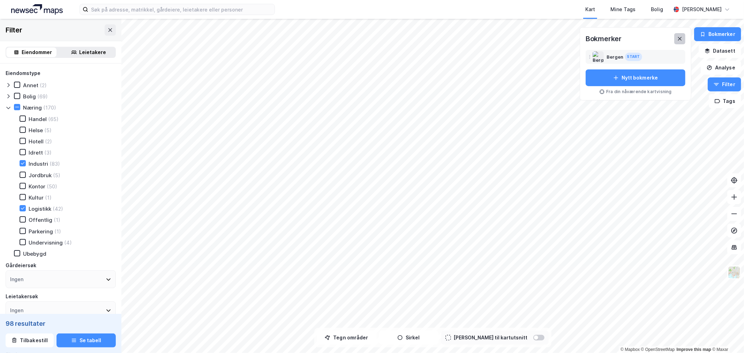
click at [678, 38] on icon at bounding box center [680, 39] width 6 height 6
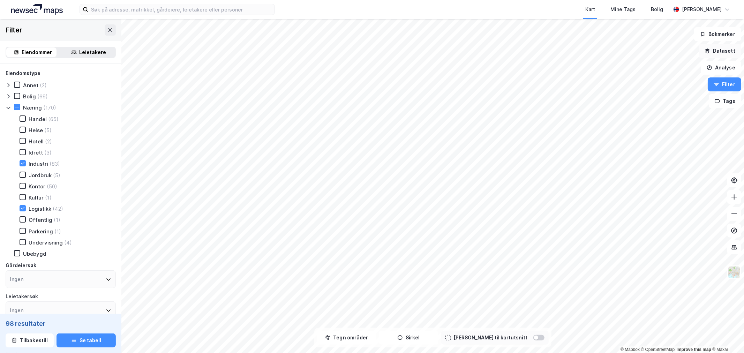
click at [713, 54] on button "Datasett" at bounding box center [720, 51] width 43 height 14
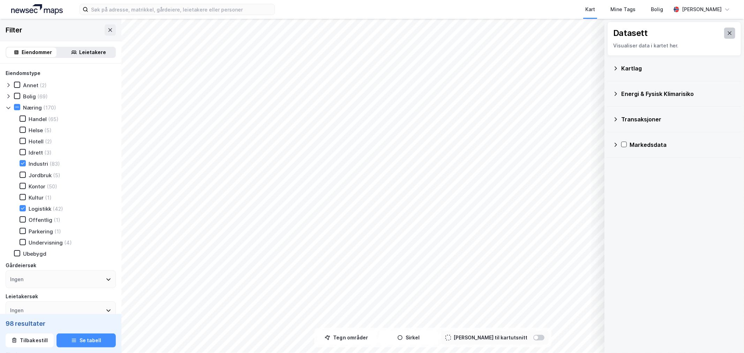
click at [727, 32] on icon at bounding box center [730, 33] width 6 height 6
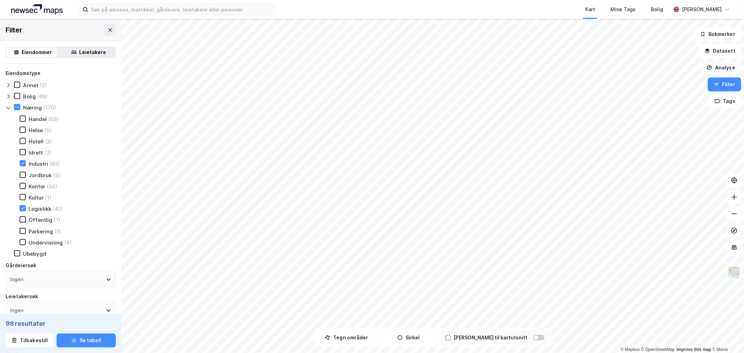
click at [717, 70] on button "Analyse" at bounding box center [721, 68] width 40 height 14
click at [723, 98] on button "Tags" at bounding box center [725, 101] width 32 height 14
click at [638, 117] on icon at bounding box center [640, 119] width 4 height 4
click at [639, 117] on icon at bounding box center [640, 119] width 4 height 4
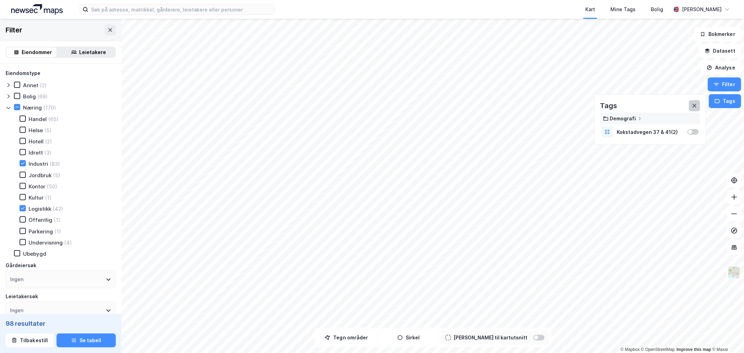
click at [697, 102] on button at bounding box center [694, 105] width 11 height 11
click at [721, 37] on button "Bokmerker" at bounding box center [717, 34] width 47 height 14
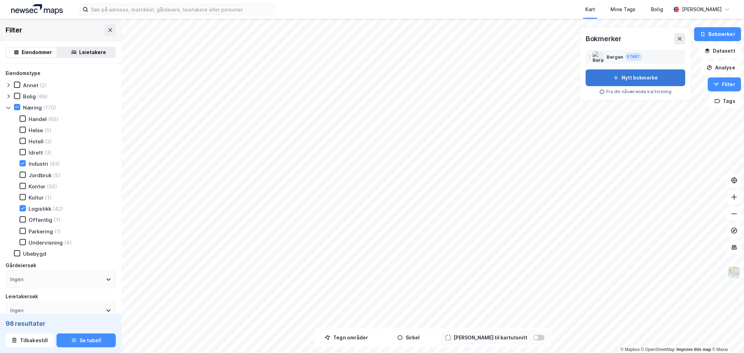
click at [640, 79] on button "Nytt bokmerke" at bounding box center [636, 77] width 100 height 17
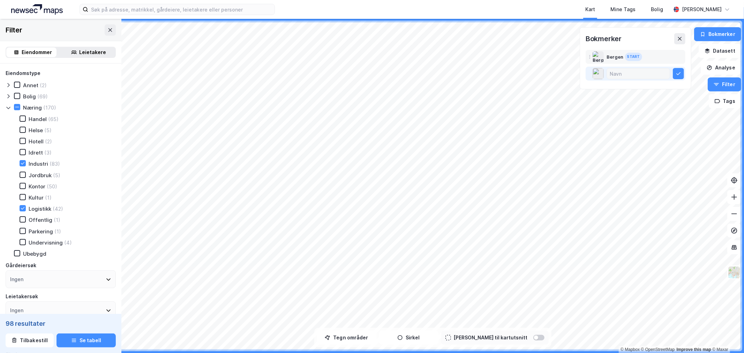
click at [642, 73] on input at bounding box center [638, 73] width 63 height 10
type input "Lager-Logisitkk 4'-12' kvm"
click at [683, 73] on button at bounding box center [678, 73] width 11 height 11
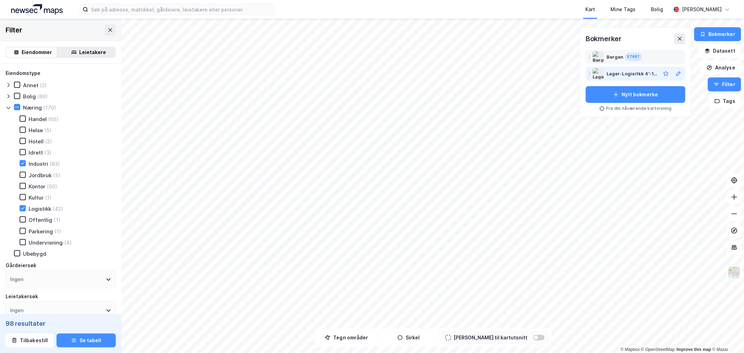
click at [625, 72] on div "Lager-Logisitkk 4'-12' kvm" at bounding box center [632, 73] width 51 height 8
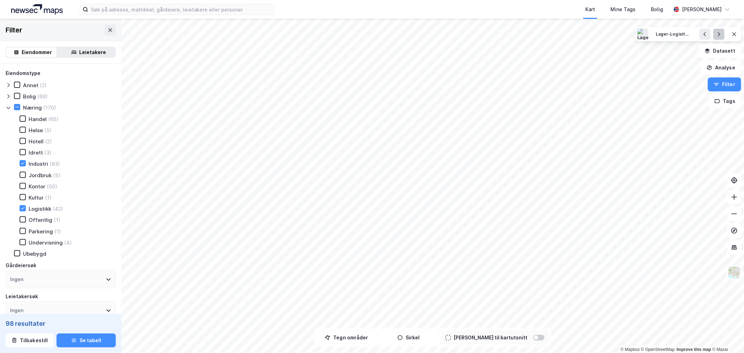
click at [720, 36] on icon at bounding box center [719, 34] width 6 height 6
click at [732, 104] on button "Tags" at bounding box center [725, 101] width 32 height 14
click at [733, 104] on button "Tags" at bounding box center [725, 101] width 32 height 14
click at [721, 33] on icon at bounding box center [719, 34] width 6 height 6
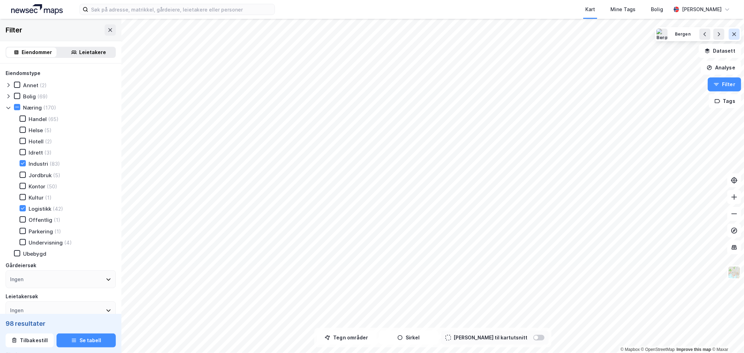
click at [738, 39] on button at bounding box center [734, 34] width 11 height 11
click at [731, 35] on button "Bokmerker" at bounding box center [717, 34] width 47 height 14
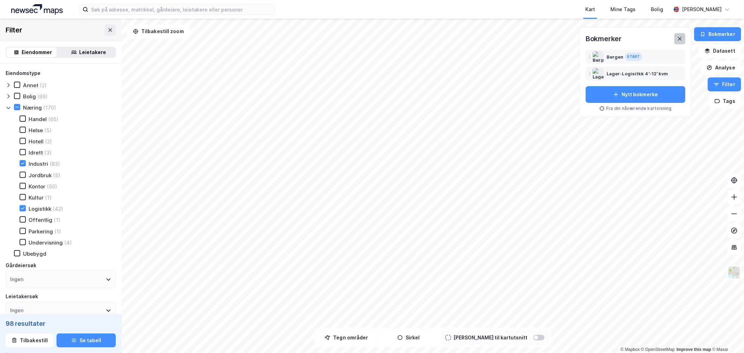
click at [679, 38] on icon at bounding box center [680, 39] width 6 height 6
